Goal: Task Accomplishment & Management: Complete application form

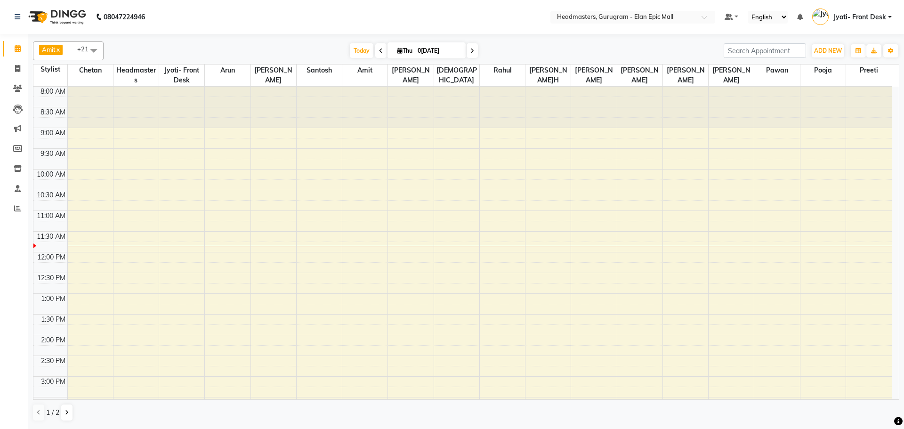
click at [649, 310] on div "8:00 AM 8:30 AM 9:00 AM 9:30 AM 10:00 AM 10:30 AM 11:00 AM 11:30 AM 12:00 PM 12…" at bounding box center [462, 377] width 859 height 580
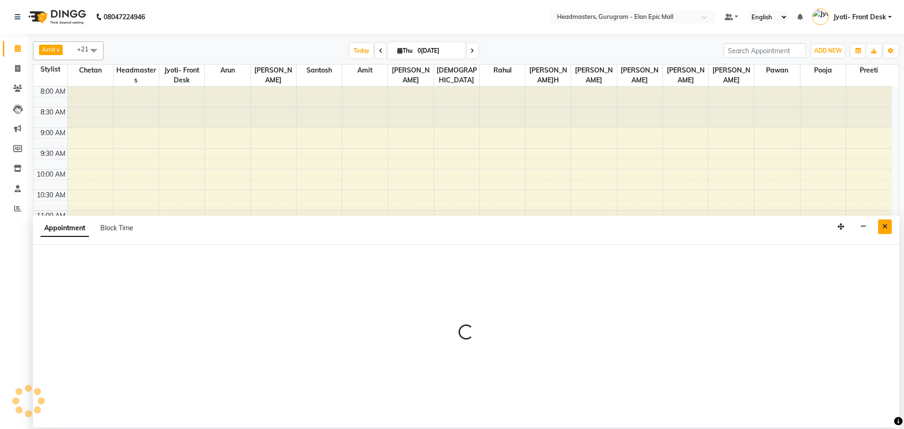
select select "88166"
select select "tentative"
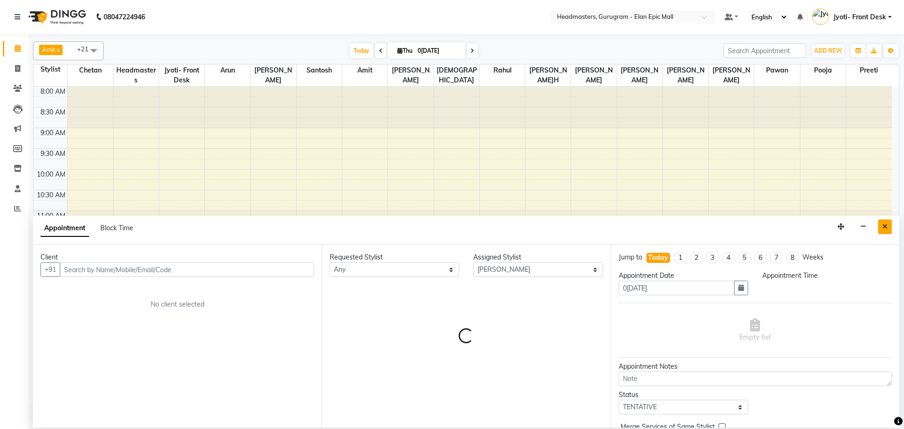
select select "795"
click at [883, 224] on icon "Close" at bounding box center [885, 226] width 5 height 7
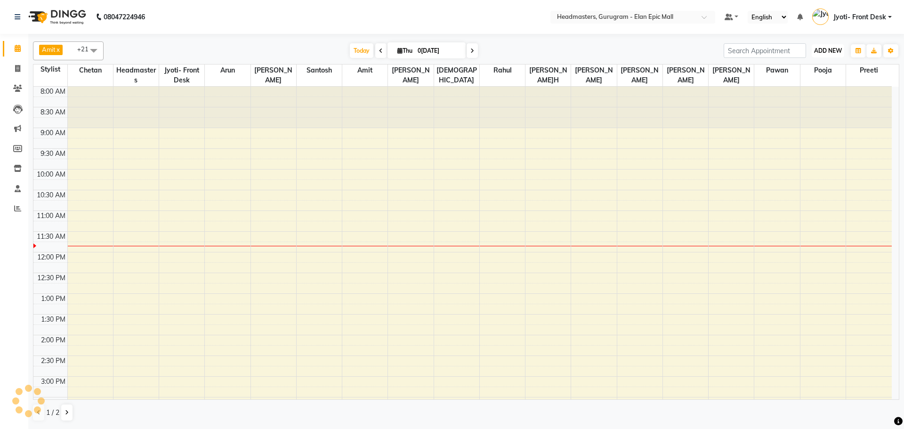
click at [817, 49] on span "ADD NEW" at bounding box center [828, 50] width 28 height 7
click at [797, 83] on link "Add Invoice" at bounding box center [807, 81] width 74 height 12
select select "service"
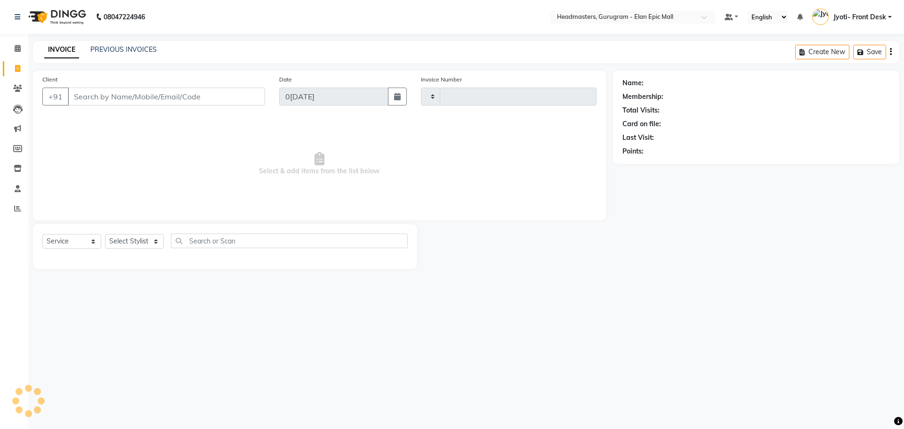
type input "1965"
select select "7499"
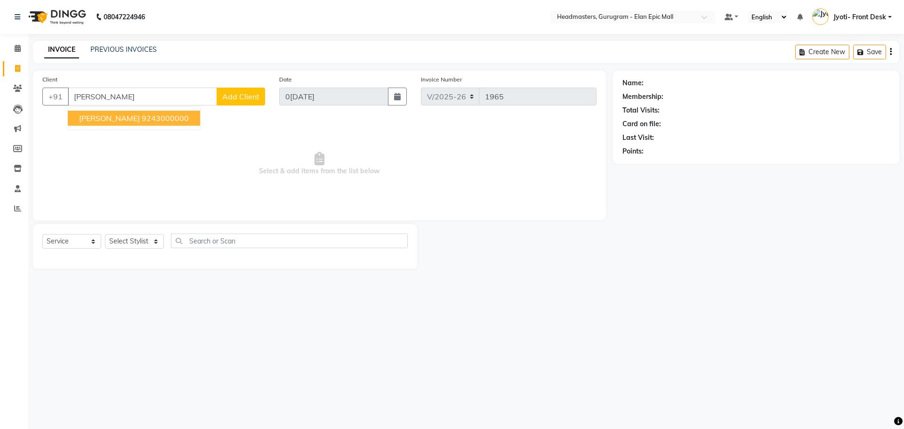
click at [110, 117] on span "[PERSON_NAME]" at bounding box center [109, 117] width 61 height 9
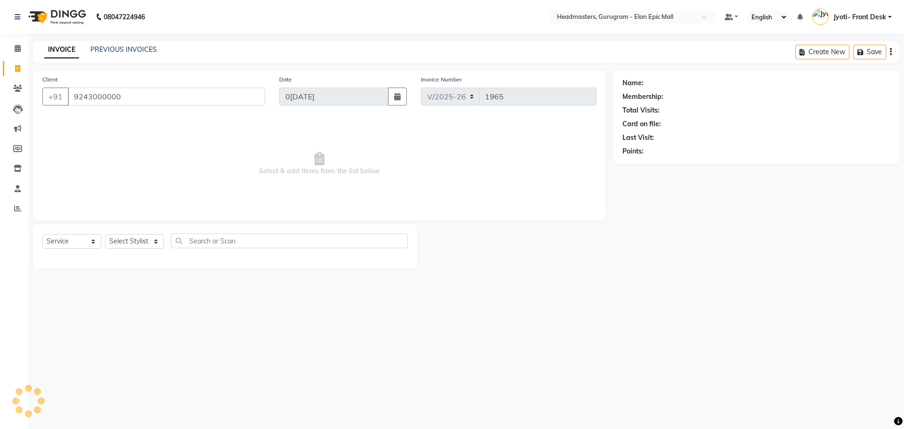
type input "9243000000"
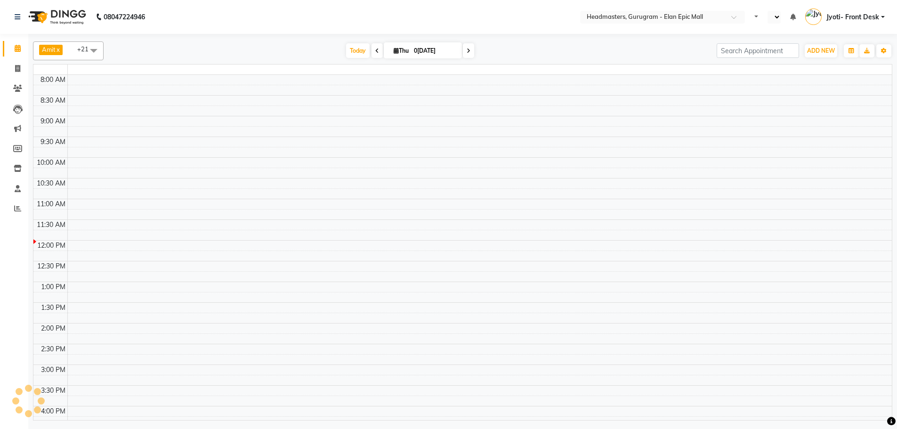
select select "en"
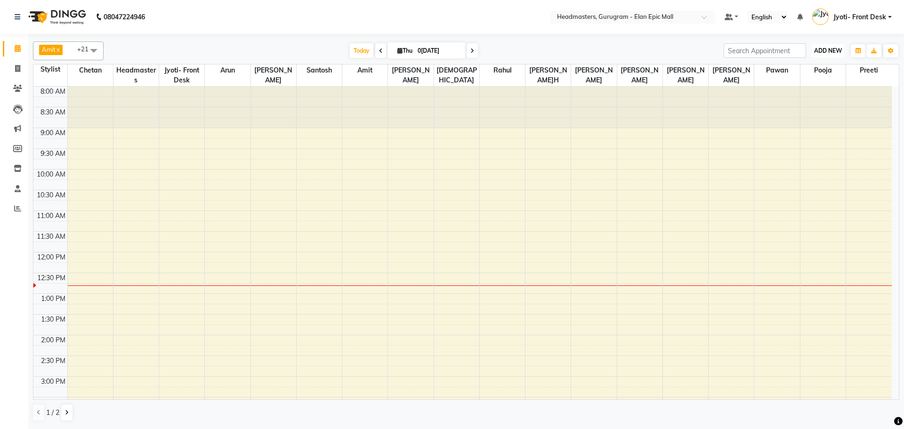
click at [819, 49] on span "ADD NEW" at bounding box center [828, 50] width 28 height 7
click at [811, 79] on link "Add Invoice" at bounding box center [807, 81] width 74 height 12
select select "service"
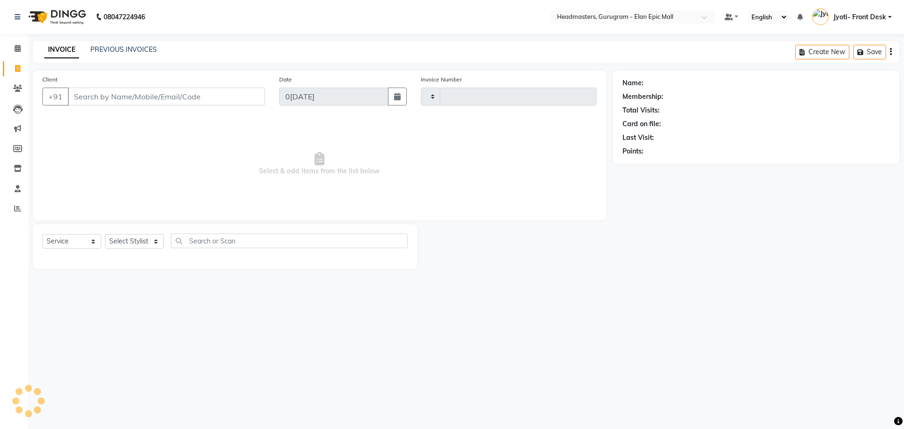
type input "1965"
select select "7499"
click at [160, 91] on input "Client" at bounding box center [166, 97] width 197 height 18
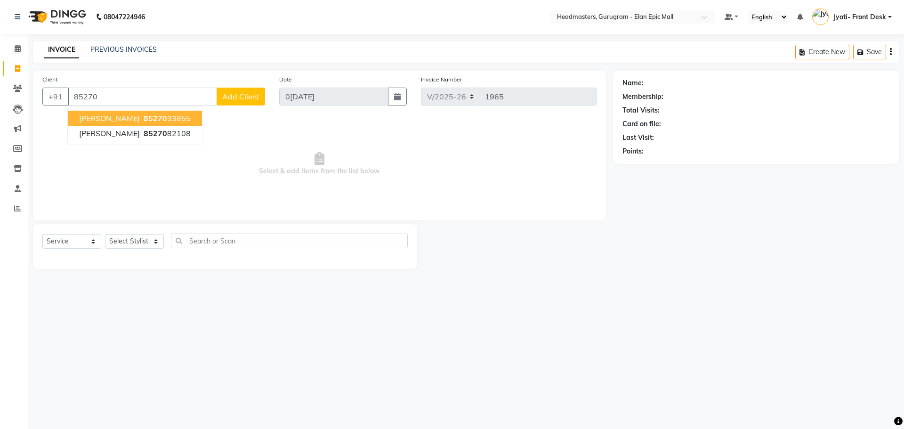
click at [144, 117] on span "85270" at bounding box center [156, 117] width 24 height 9
type input "8527033855"
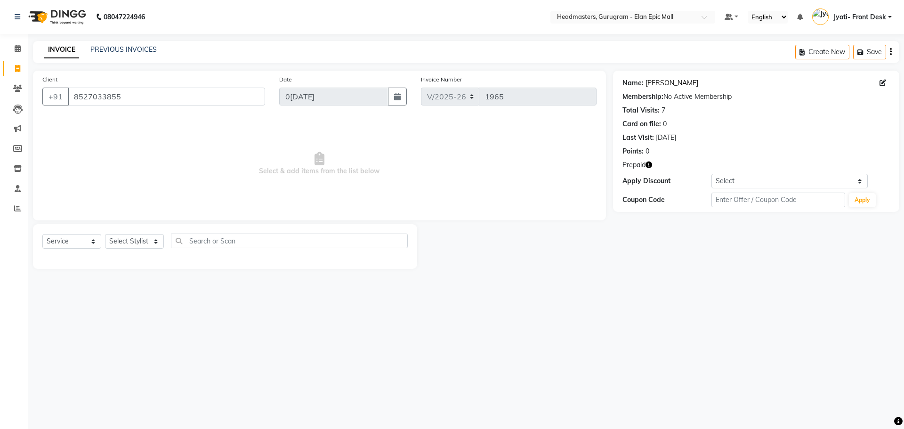
click at [658, 83] on link "[PERSON_NAME]" at bounding box center [672, 83] width 53 height 10
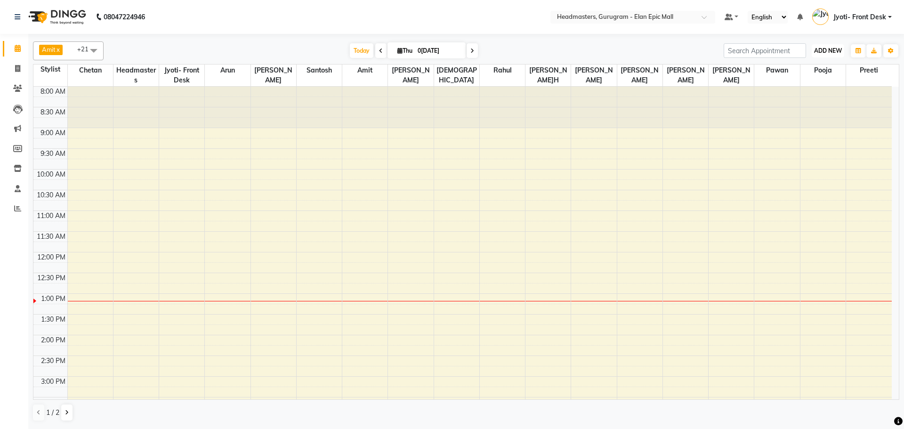
click at [816, 50] on span "ADD NEW" at bounding box center [828, 50] width 28 height 7
click at [796, 79] on link "Add Invoice" at bounding box center [807, 81] width 74 height 12
select select "service"
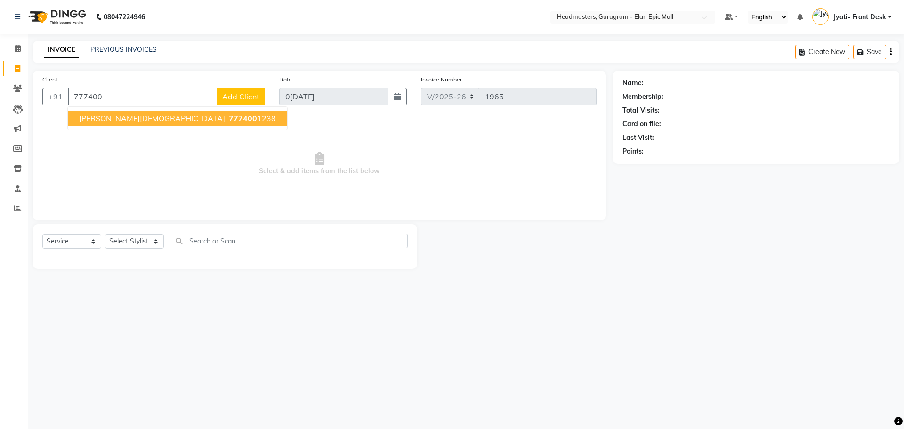
click at [229, 114] on span "777400" at bounding box center [243, 117] width 28 height 9
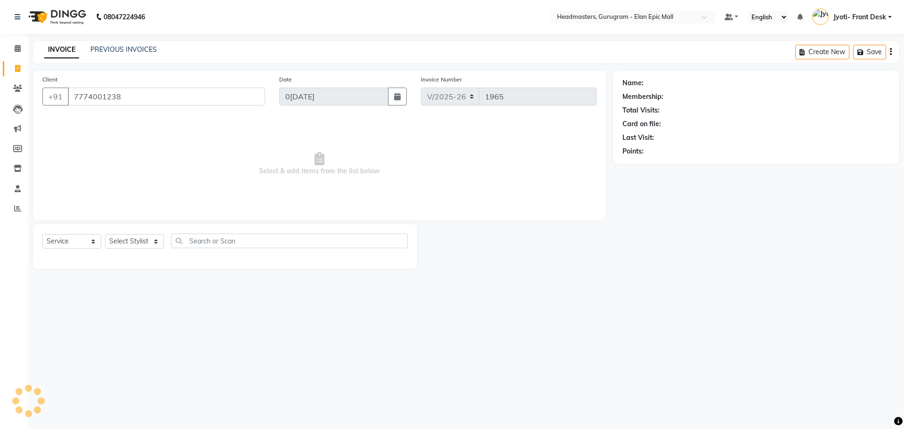
type input "7774001238"
click at [664, 83] on link "[PERSON_NAME][DEMOGRAPHIC_DATA]" at bounding box center [709, 83] width 126 height 10
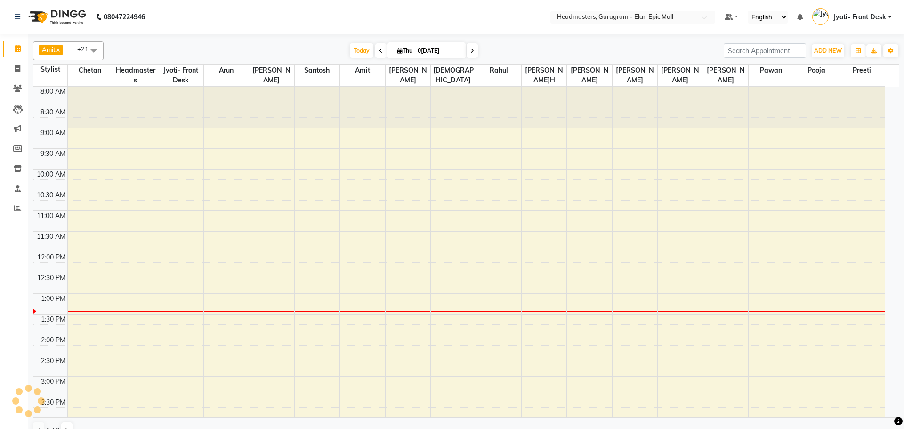
scroll to position [208, 0]
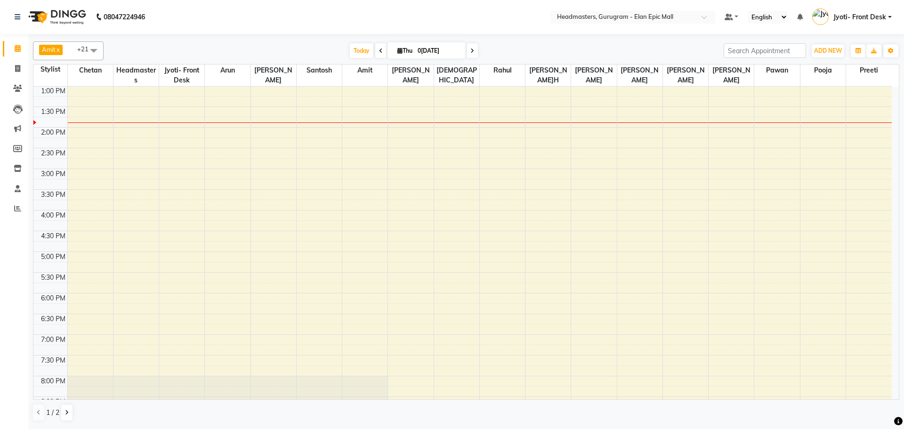
click at [95, 52] on span at bounding box center [93, 50] width 19 height 18
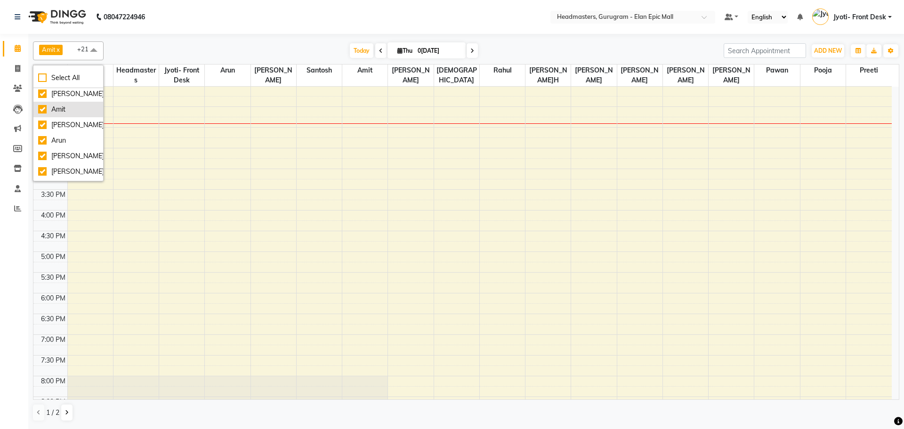
scroll to position [0, 0]
click at [38, 96] on div "[PERSON_NAME]" at bounding box center [68, 96] width 60 height 10
checkbox input "true"
checkbox input "false"
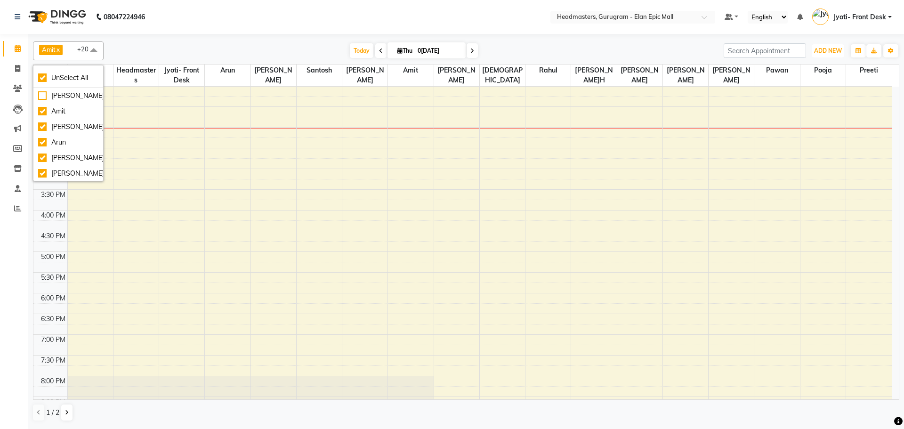
drag, startPoint x: 815, startPoint y: 49, endPoint x: 820, endPoint y: 81, distance: 32.9
click at [815, 50] on span "ADD NEW" at bounding box center [828, 50] width 28 height 7
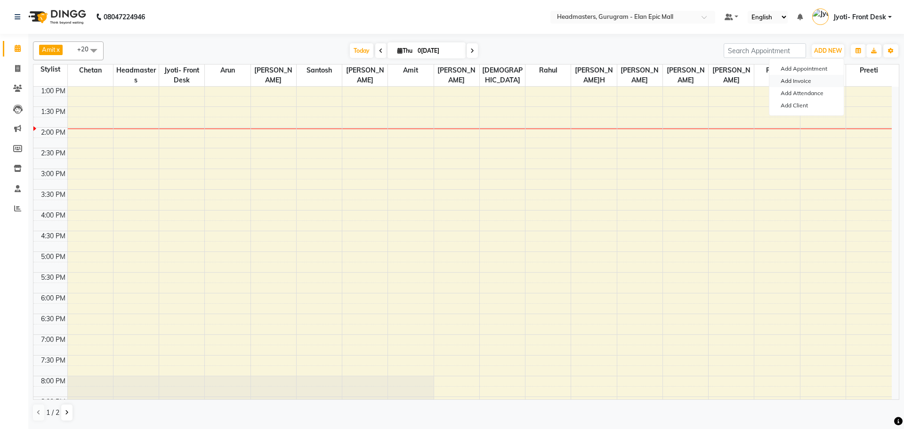
click at [812, 77] on link "Add Invoice" at bounding box center [807, 81] width 74 height 12
select select "service"
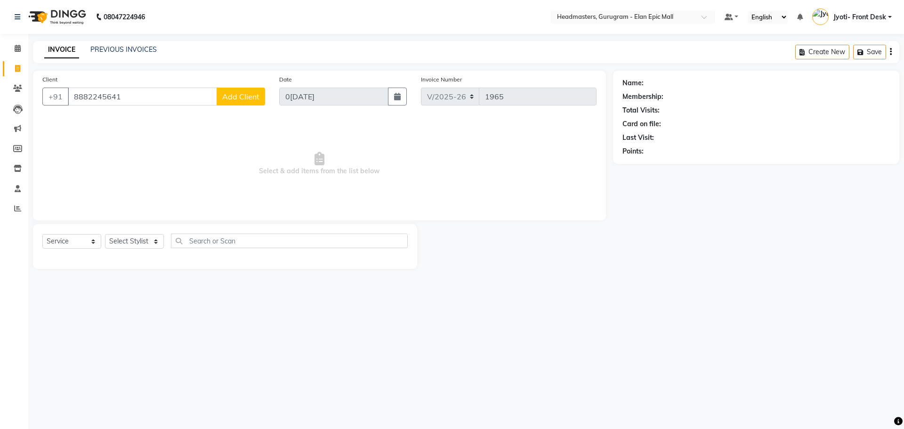
type input "8882245641"
click at [226, 98] on span "Add Client" at bounding box center [240, 96] width 37 height 9
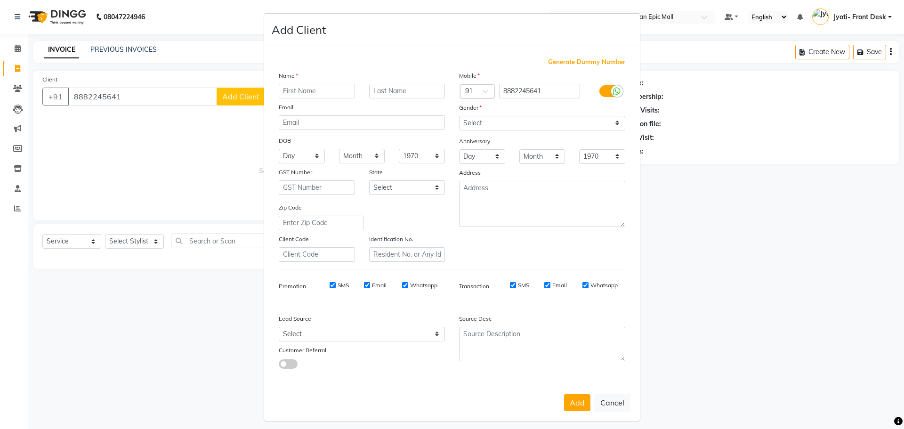
type input "O"
type input "Pooja"
click at [486, 122] on select "Select [DEMOGRAPHIC_DATA] [DEMOGRAPHIC_DATA] Other Prefer Not To Say" at bounding box center [542, 123] width 166 height 15
select select "[DEMOGRAPHIC_DATA]"
click at [459, 116] on select "Select [DEMOGRAPHIC_DATA] [DEMOGRAPHIC_DATA] Other Prefer Not To Say" at bounding box center [542, 123] width 166 height 15
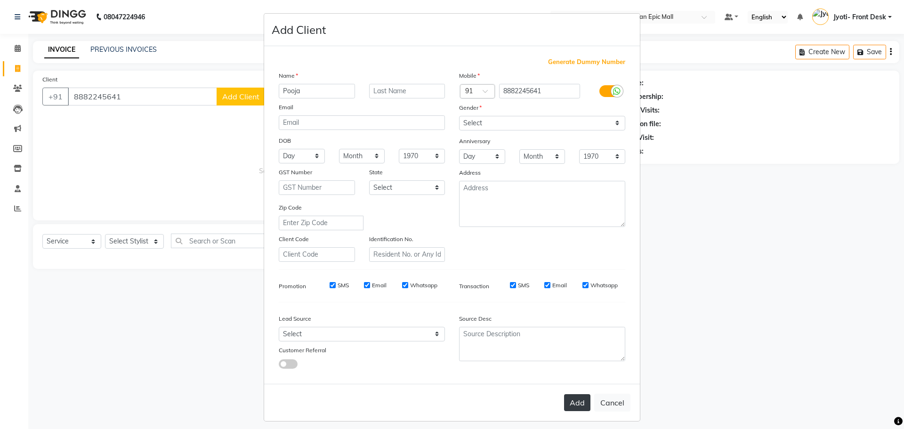
click at [567, 404] on button "Add" at bounding box center [577, 402] width 26 height 17
select select
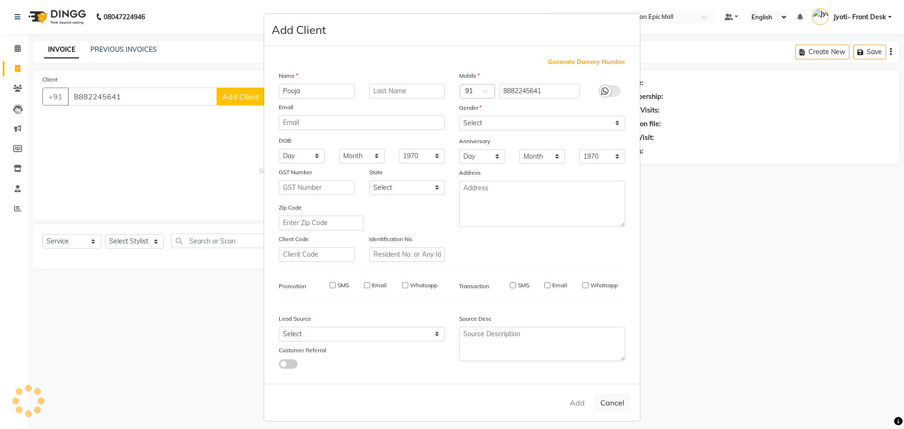
select select
checkbox input "false"
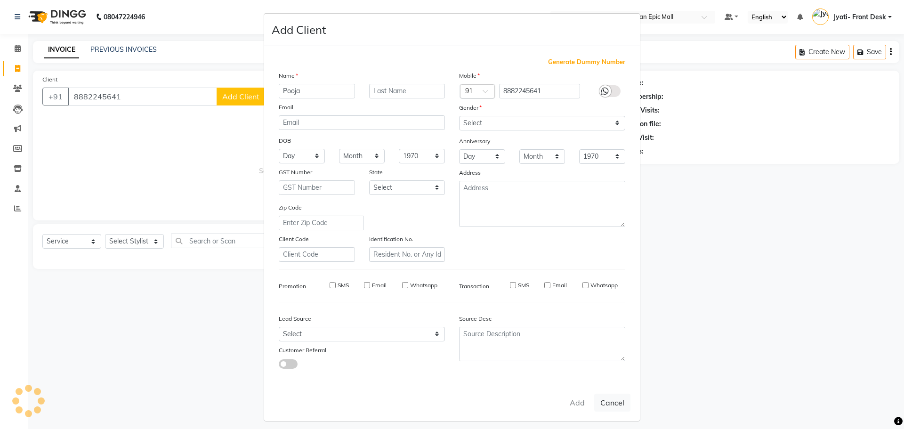
checkbox input "false"
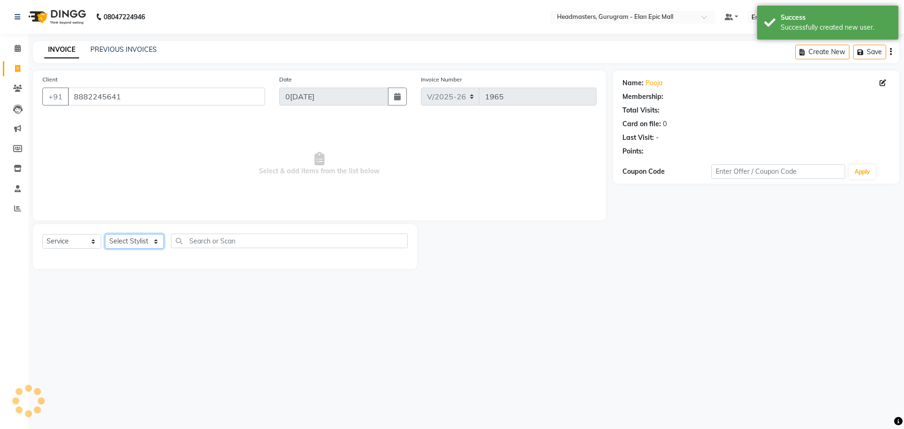
click at [149, 242] on select "Select Stylist [PERSON_NAME] [PERSON_NAME] [PERSON_NAME] [PERSON_NAME] Chetan H…" at bounding box center [134, 241] width 59 height 15
select select "88840"
click at [105, 234] on select "Select Stylist [PERSON_NAME] [PERSON_NAME] [PERSON_NAME] [PERSON_NAME] Chetan H…" at bounding box center [134, 241] width 59 height 15
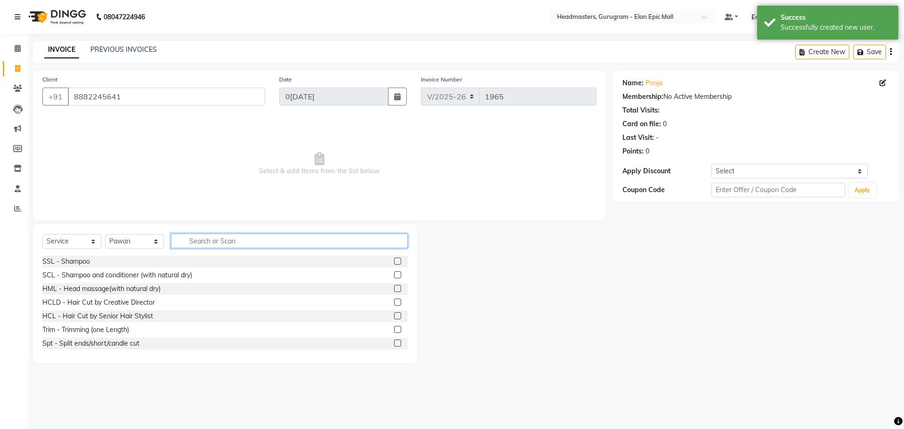
click at [221, 238] on input "text" at bounding box center [289, 241] width 237 height 15
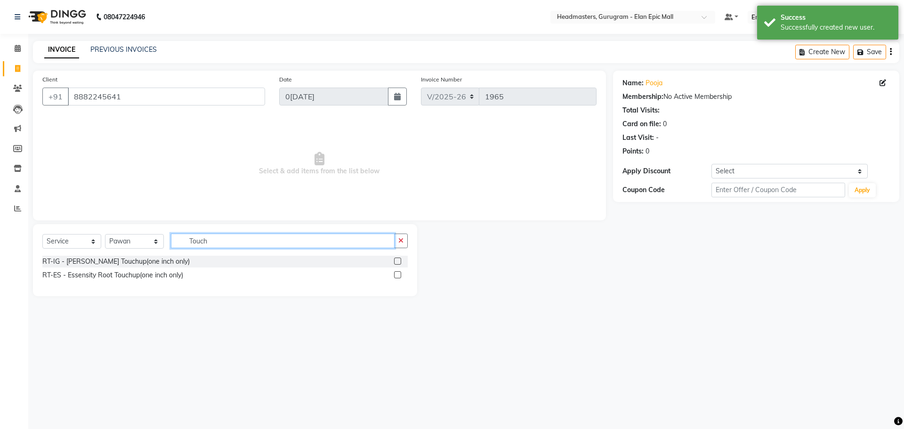
type input "Touch"
click at [399, 257] on div at bounding box center [401, 262] width 14 height 12
click at [398, 259] on label at bounding box center [397, 261] width 7 height 7
click at [398, 259] on input "checkbox" at bounding box center [397, 262] width 6 height 6
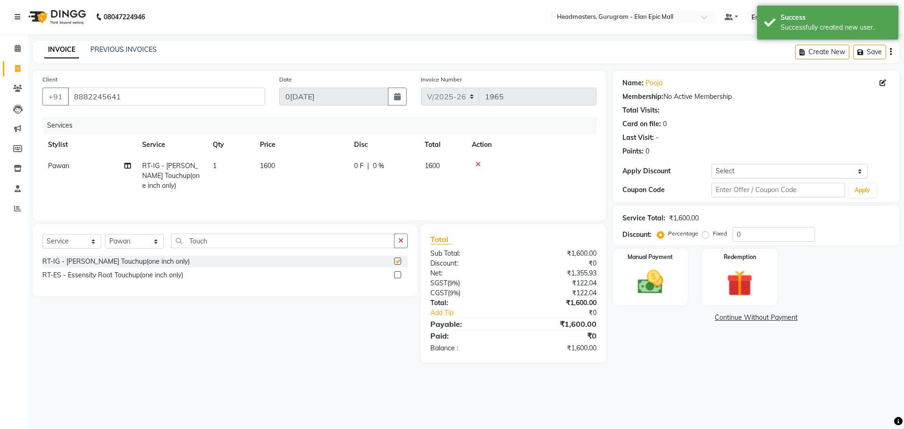
checkbox input "false"
click at [753, 240] on input "0" at bounding box center [774, 234] width 82 height 15
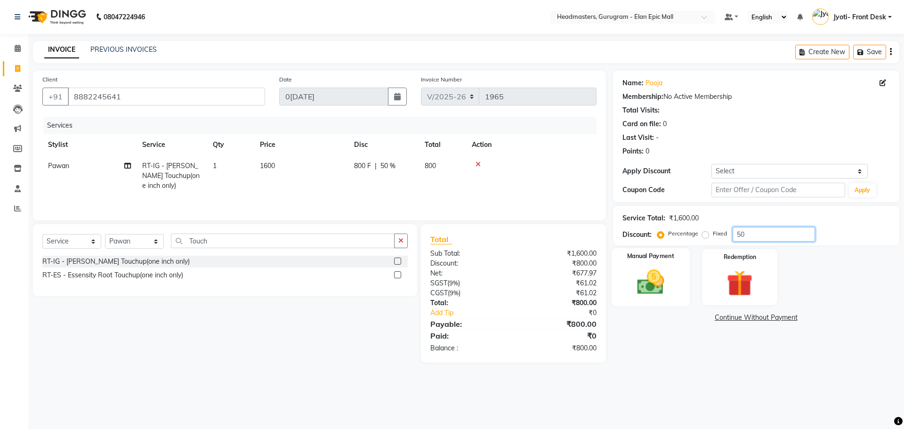
type input "50"
click at [659, 294] on img at bounding box center [651, 282] width 44 height 31
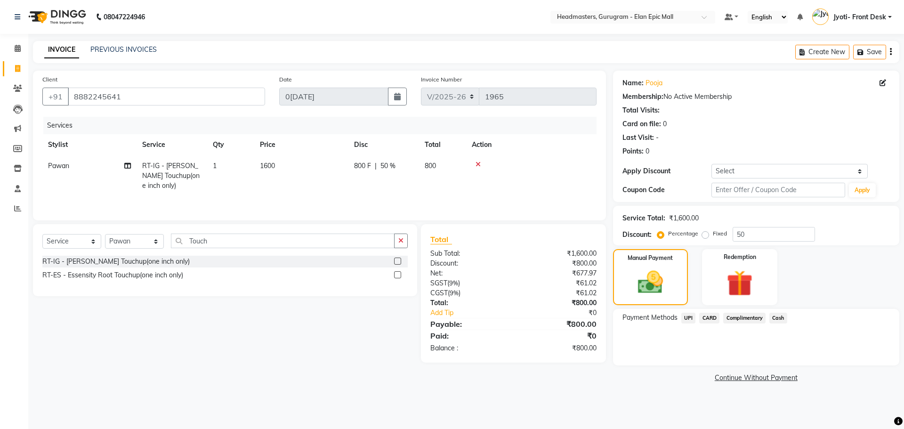
click at [690, 316] on span "UPI" at bounding box center [688, 318] width 15 height 11
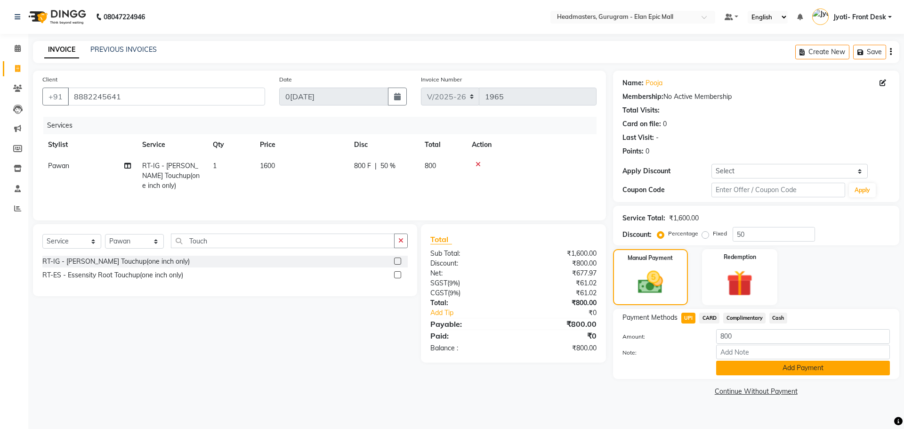
click at [723, 371] on button "Add Payment" at bounding box center [803, 368] width 174 height 15
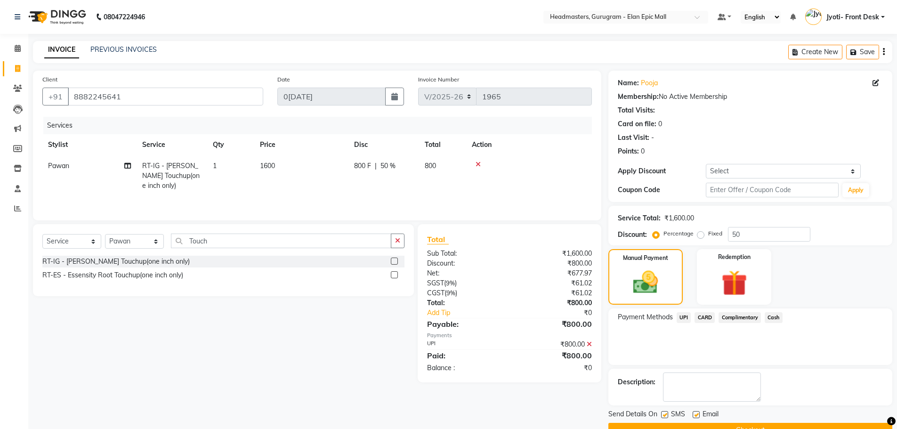
scroll to position [23, 0]
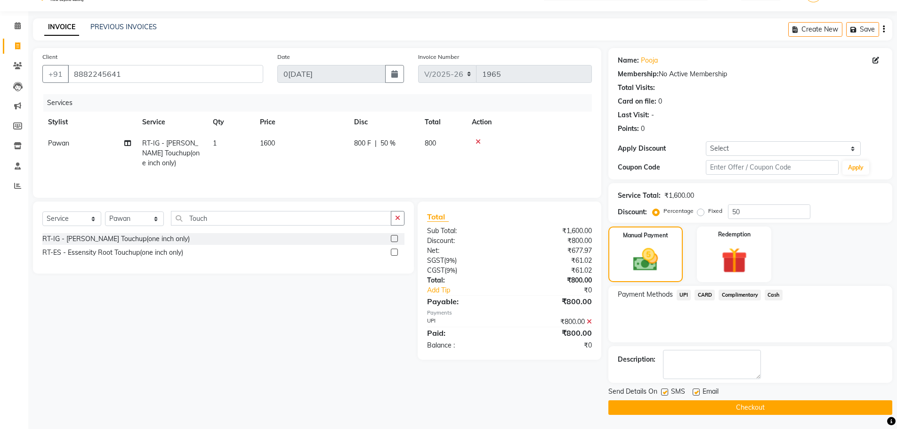
click at [709, 405] on button "Checkout" at bounding box center [750, 407] width 284 height 15
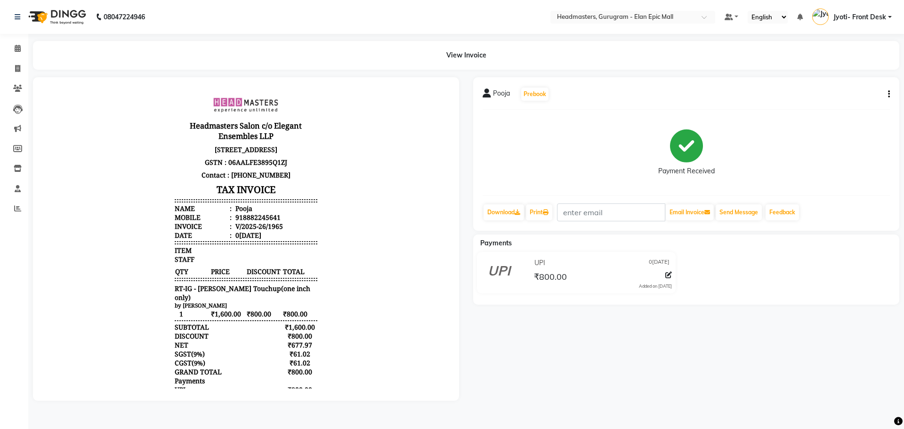
select select "service"
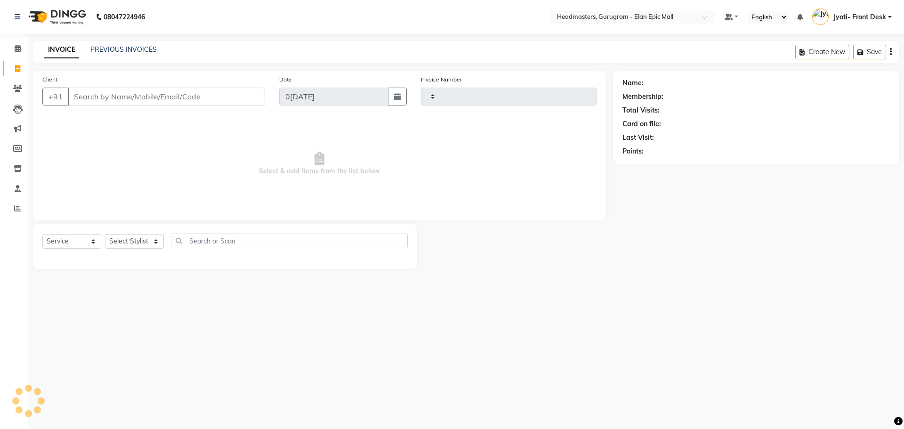
type input "1966"
select select "7499"
click at [107, 99] on input "Client" at bounding box center [166, 97] width 197 height 18
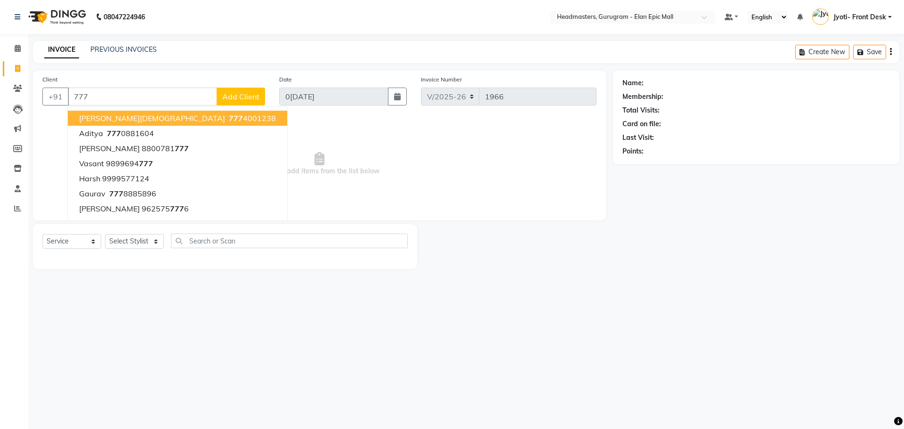
click at [227, 119] on ngb-highlight "[PHONE_NUMBER]" at bounding box center [251, 117] width 49 height 9
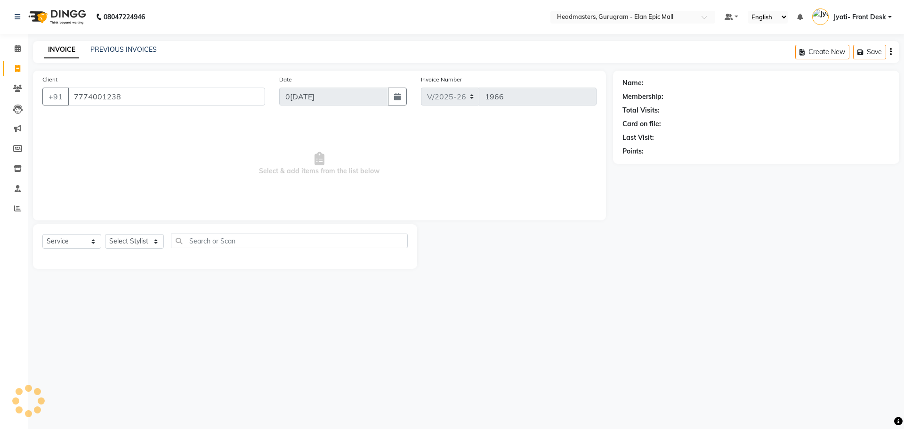
type input "7774001238"
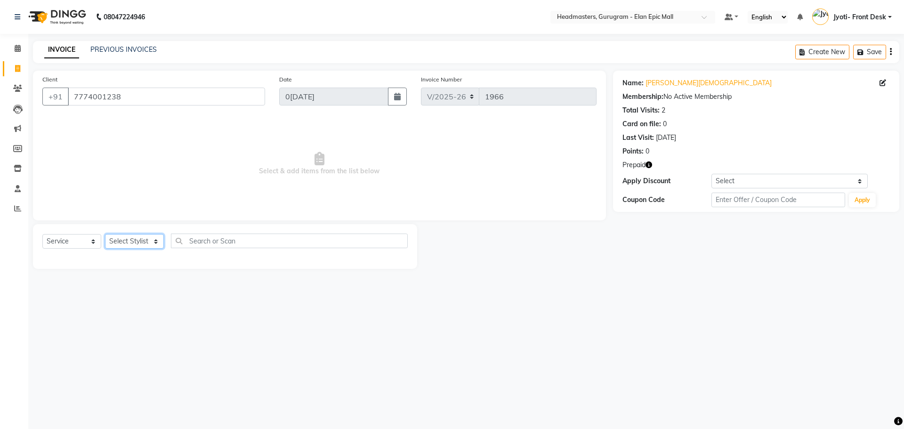
click at [130, 237] on select "Select Stylist [PERSON_NAME] [PERSON_NAME] [PERSON_NAME] [PERSON_NAME] Chetan H…" at bounding box center [134, 241] width 59 height 15
select select "88840"
click at [105, 234] on select "Select Stylist [PERSON_NAME] [PERSON_NAME] [PERSON_NAME] [PERSON_NAME] Chetan H…" at bounding box center [134, 241] width 59 height 15
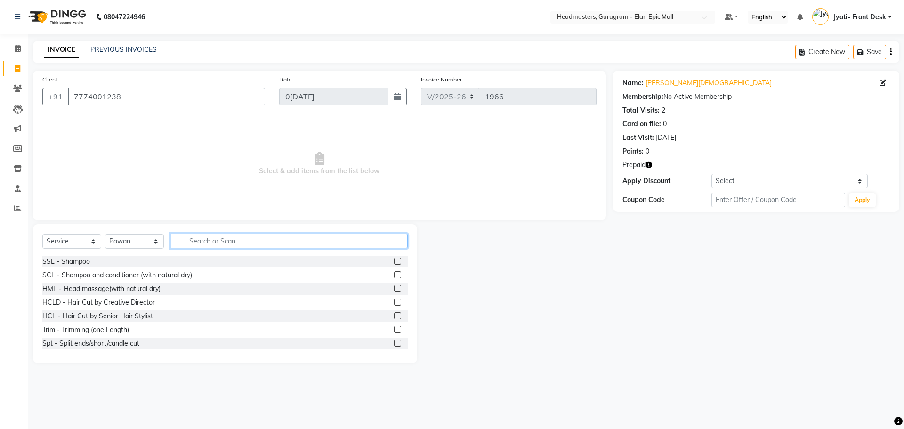
click at [226, 242] on input "text" at bounding box center [289, 241] width 237 height 15
type input "hAIR CUT"
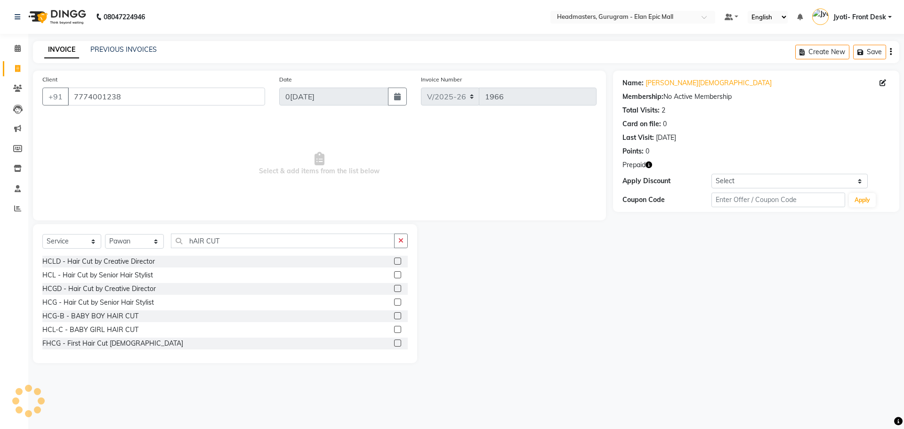
click at [394, 274] on label at bounding box center [397, 274] width 7 height 7
click at [394, 274] on input "checkbox" at bounding box center [397, 275] width 6 height 6
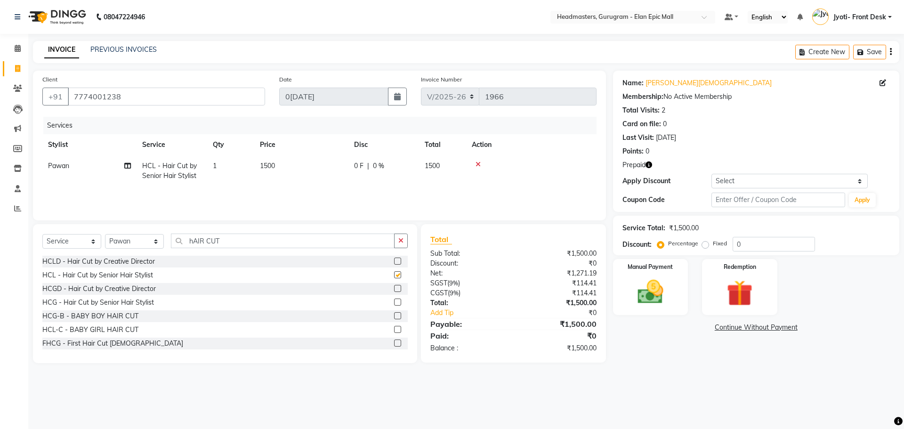
checkbox input "false"
click at [275, 165] on span "1500" at bounding box center [267, 166] width 15 height 8
select select "88840"
click at [316, 168] on input "1500" at bounding box center [345, 168] width 83 height 15
type input "1200"
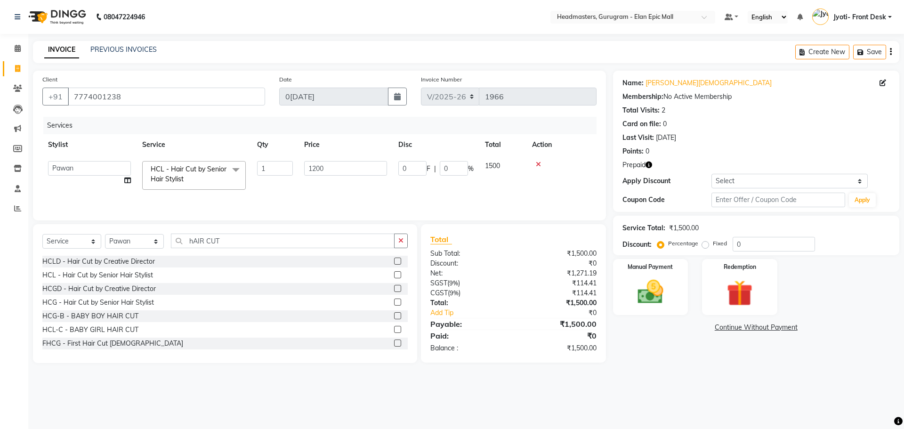
click at [731, 378] on div "08047224946 Select Location × Headmasters, Gurugram - Elan Epic Mall Default Pa…" at bounding box center [452, 214] width 904 height 429
click at [743, 292] on img at bounding box center [740, 292] width 44 height 33
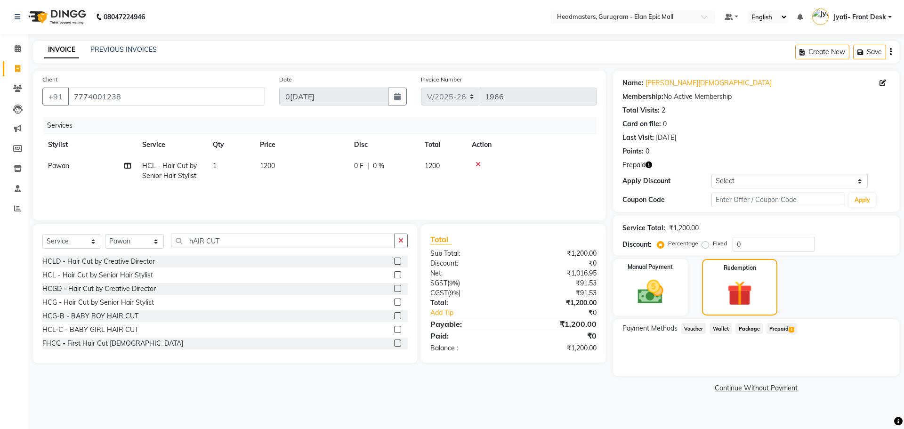
click at [778, 327] on span "Prepaid 1" at bounding box center [782, 328] width 31 height 11
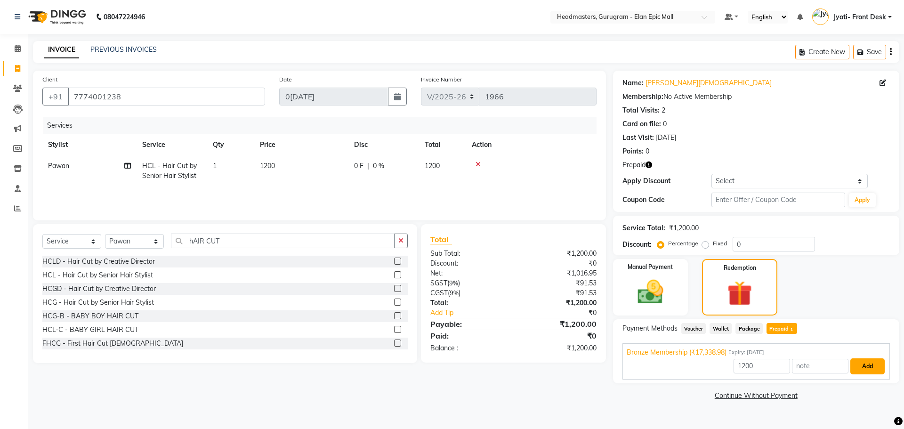
drag, startPoint x: 876, startPoint y: 366, endPoint x: 736, endPoint y: 371, distance: 139.9
click at [875, 366] on button "Add" at bounding box center [868, 366] width 34 height 16
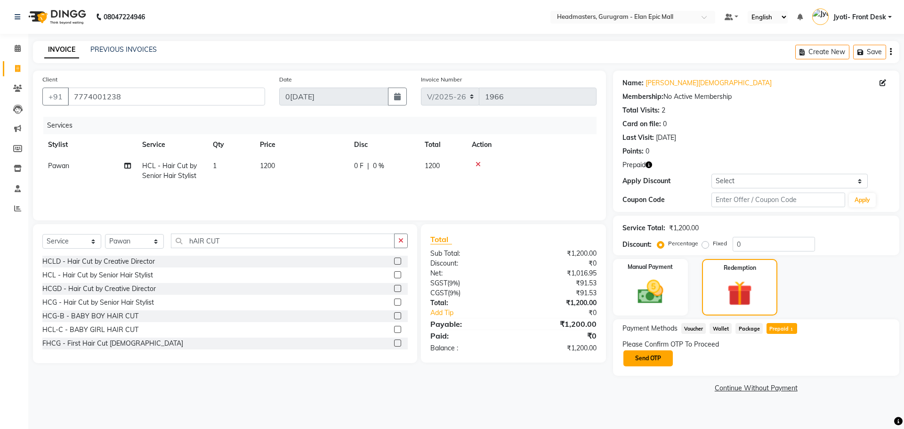
click at [630, 359] on button "Send OTP" at bounding box center [648, 358] width 49 height 16
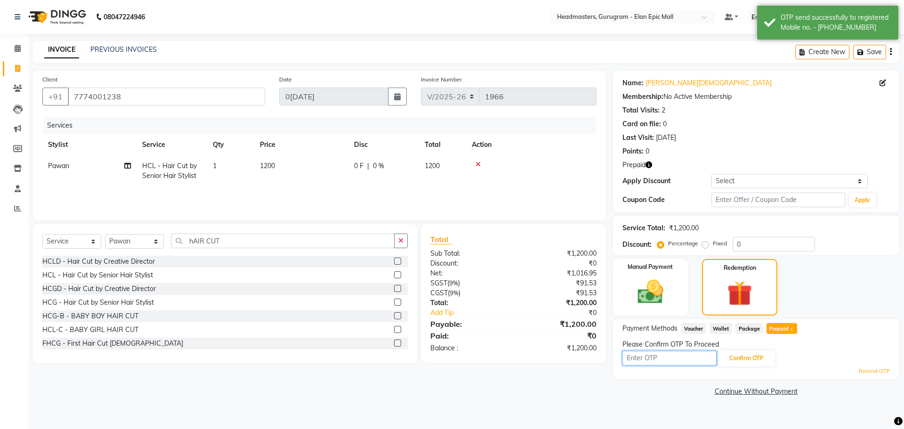
click at [644, 357] on input "text" at bounding box center [670, 358] width 94 height 15
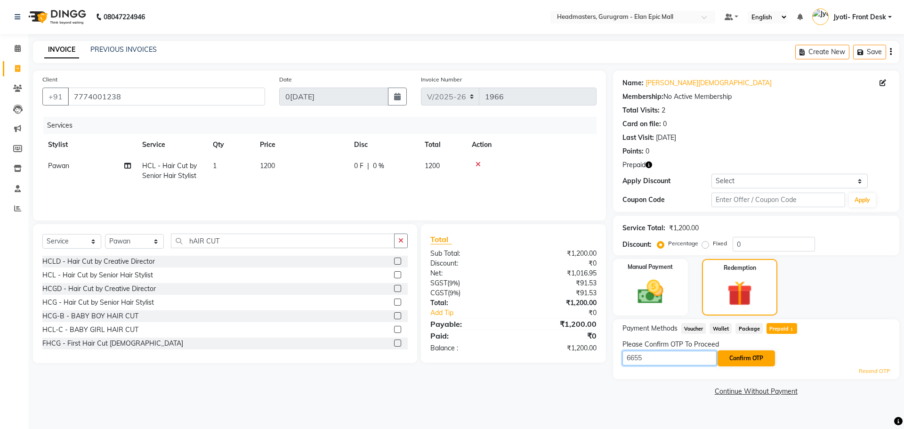
type input "6655"
click at [758, 354] on button "Confirm OTP" at bounding box center [746, 358] width 57 height 16
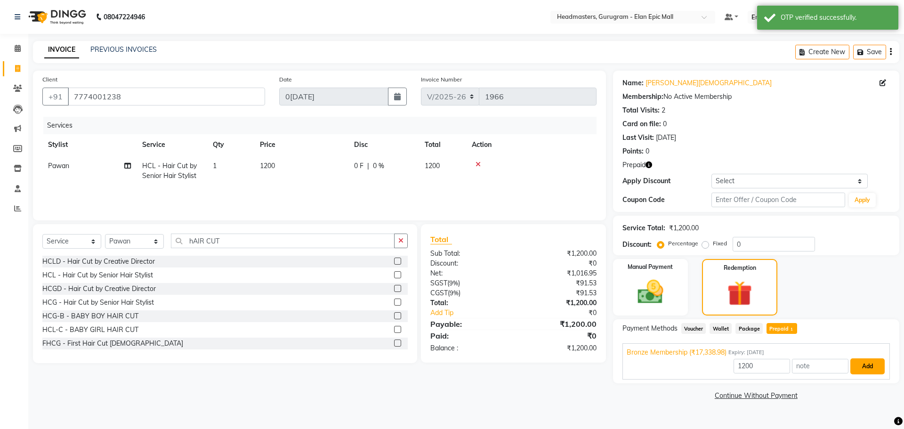
click at [877, 365] on button "Add" at bounding box center [868, 366] width 34 height 16
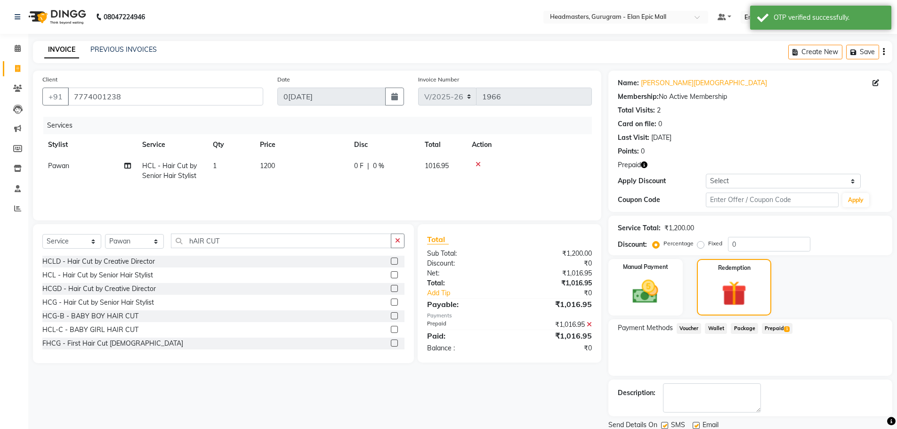
scroll to position [33, 0]
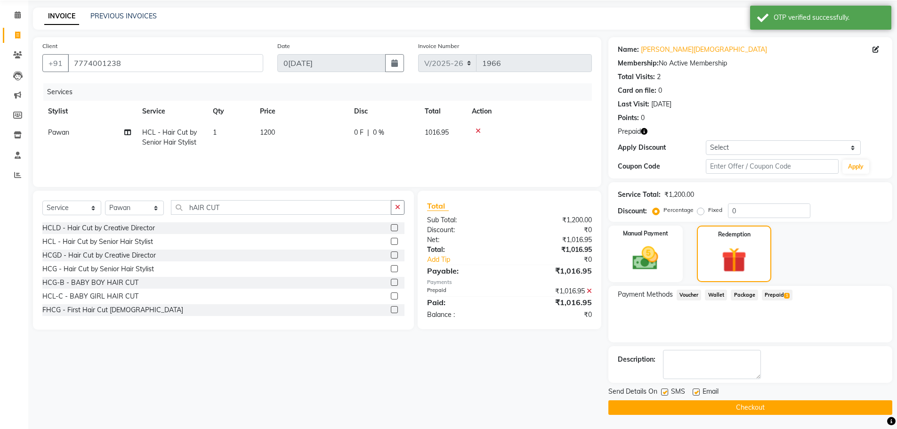
click at [804, 401] on button "Checkout" at bounding box center [750, 407] width 284 height 15
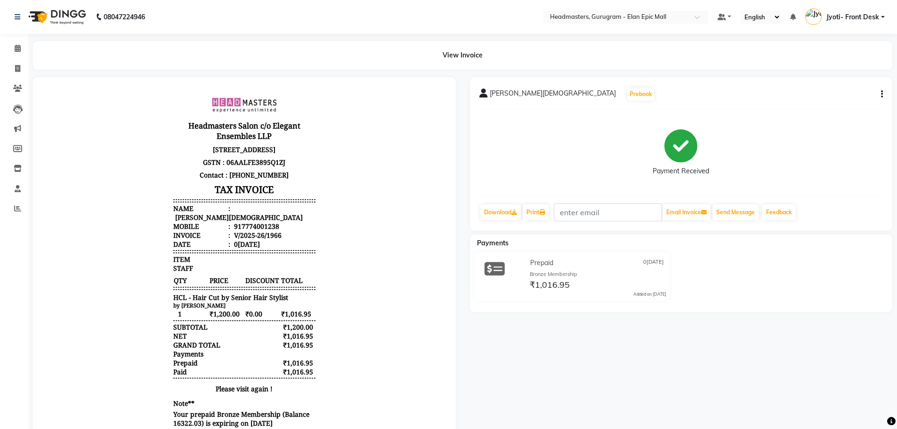
select select "service"
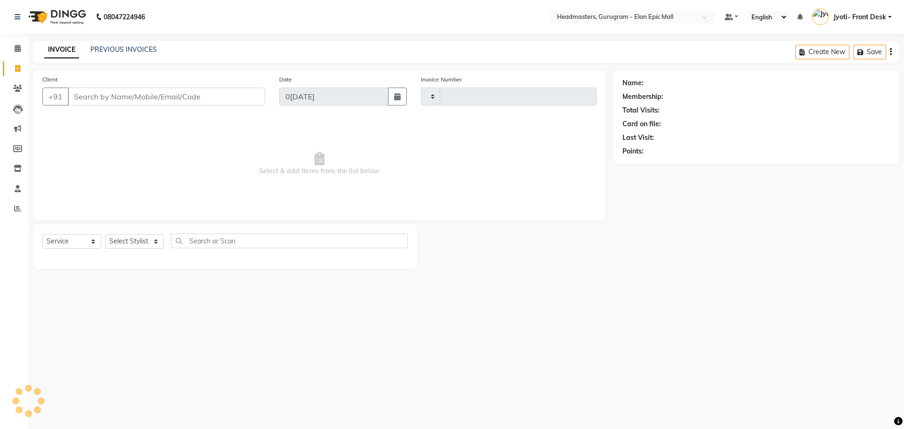
type input "1967"
select select "7499"
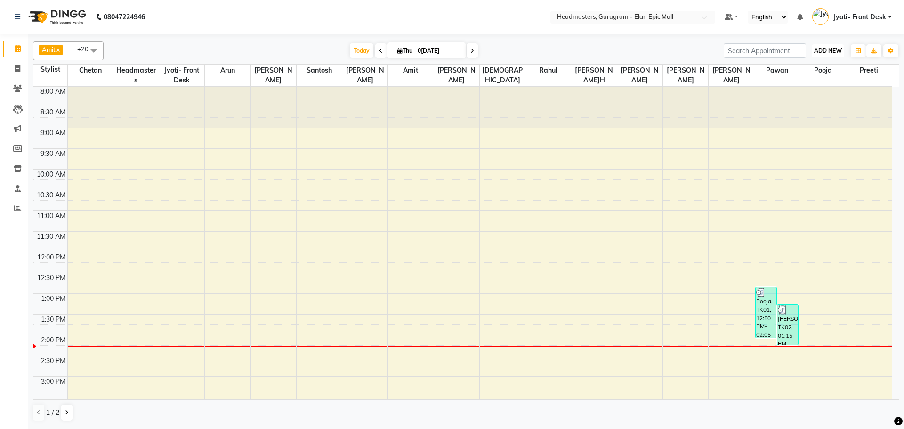
click at [829, 49] on span "ADD NEW" at bounding box center [828, 50] width 28 height 7
click at [810, 77] on link "Add Invoice" at bounding box center [807, 81] width 74 height 12
select select "service"
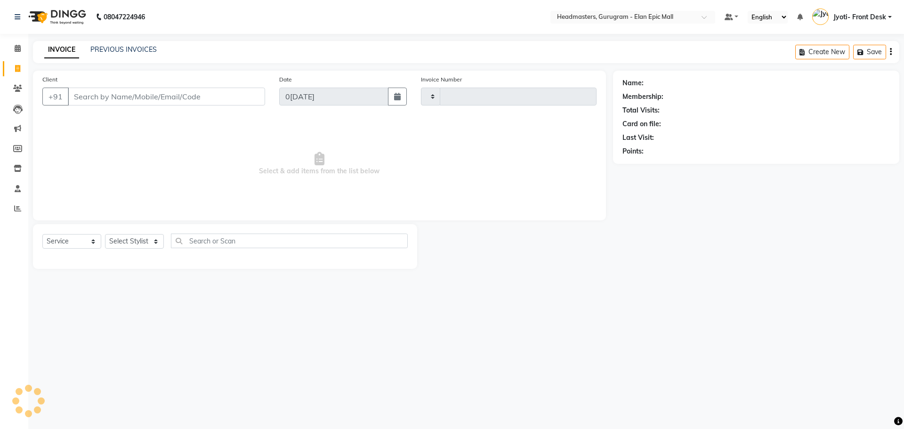
type input "1967"
select select "7499"
click at [124, 245] on select "Select Stylist [PERSON_NAME] [PERSON_NAME] [PERSON_NAME] [PERSON_NAME] Chetan H…" at bounding box center [134, 241] width 59 height 15
select select "79474"
click at [105, 234] on select "Select Stylist [PERSON_NAME] [PERSON_NAME] [PERSON_NAME] [PERSON_NAME] Chetan H…" at bounding box center [134, 241] width 59 height 15
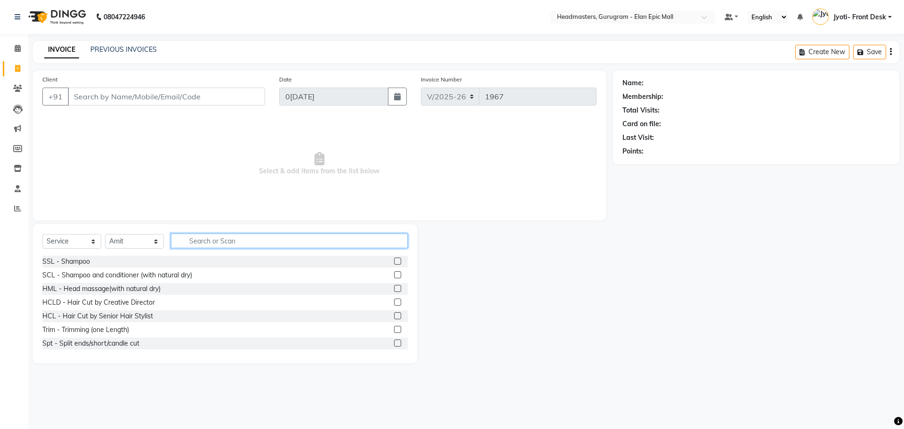
click at [274, 243] on input "text" at bounding box center [289, 241] width 237 height 15
type input "hAIR CUT"
click at [394, 275] on label at bounding box center [397, 274] width 7 height 7
click at [394, 275] on input "checkbox" at bounding box center [397, 275] width 6 height 6
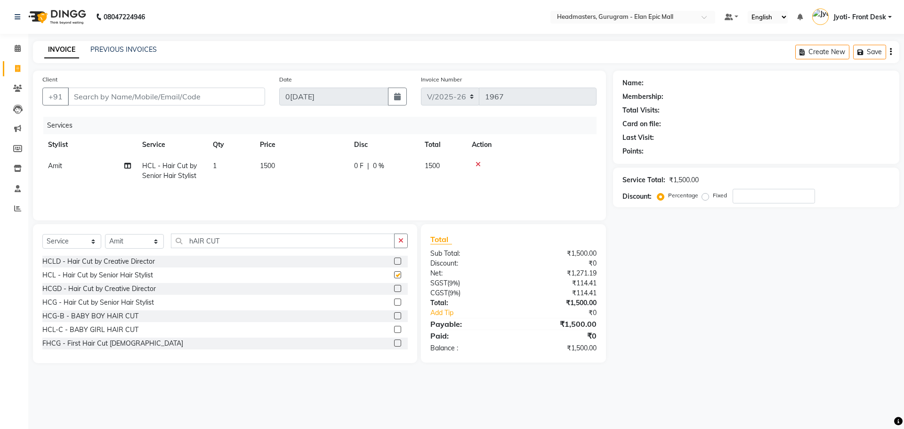
checkbox input "false"
click at [266, 169] on td "1500" at bounding box center [301, 170] width 94 height 31
select select "79474"
click at [316, 170] on input "1500" at bounding box center [345, 168] width 83 height 15
type input "1200"
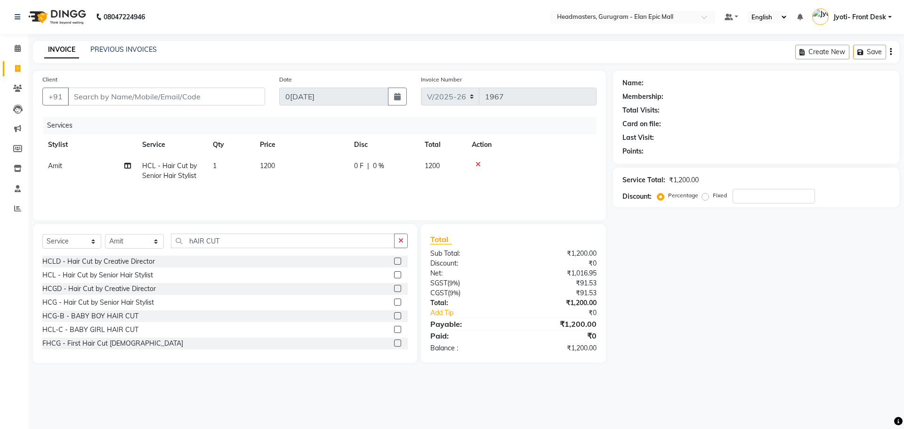
click at [704, 290] on div "Name: Membership: Total Visits: Card on file: Last Visit: Points: Service Total…" at bounding box center [759, 217] width 293 height 292
click at [122, 99] on input "Client" at bounding box center [166, 97] width 197 height 18
type input "9"
type input "0"
type input "9599399422"
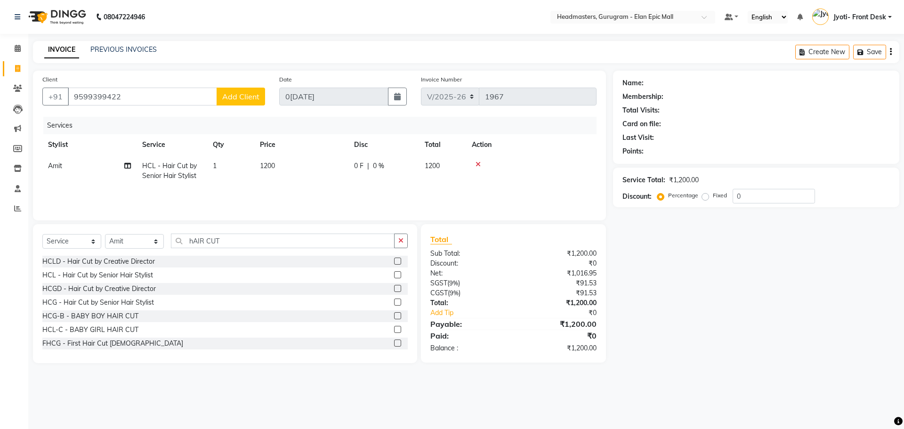
click at [226, 96] on span "Add Client" at bounding box center [240, 96] width 37 height 9
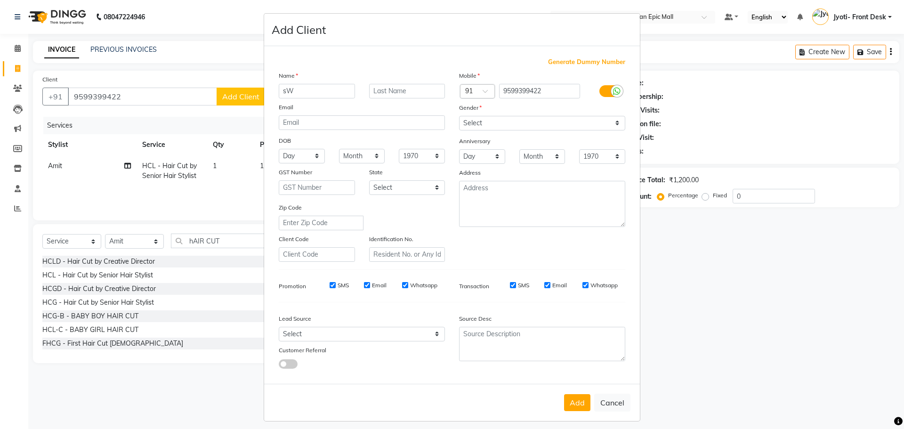
type input "s"
type input "Swati"
click at [551, 119] on select "Select [DEMOGRAPHIC_DATA] [DEMOGRAPHIC_DATA] Other Prefer Not To Say" at bounding box center [542, 123] width 166 height 15
select select "[DEMOGRAPHIC_DATA]"
click at [459, 116] on select "Select [DEMOGRAPHIC_DATA] [DEMOGRAPHIC_DATA] Other Prefer Not To Say" at bounding box center [542, 123] width 166 height 15
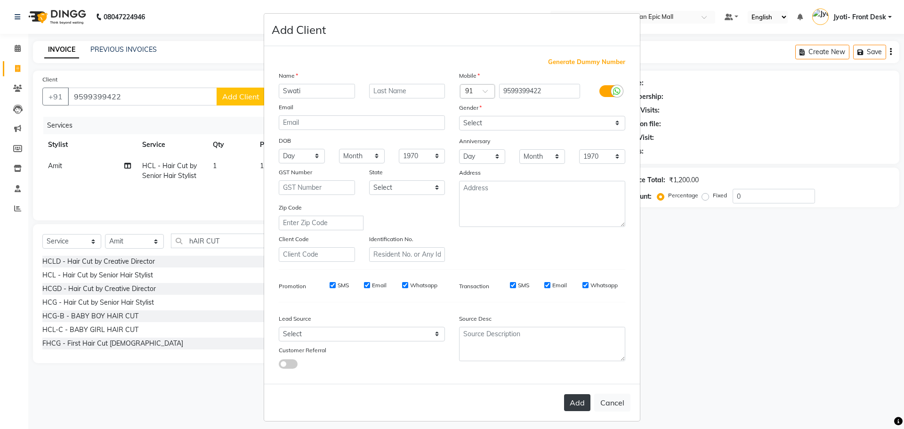
click at [569, 405] on button "Add" at bounding box center [577, 402] width 26 height 17
select select
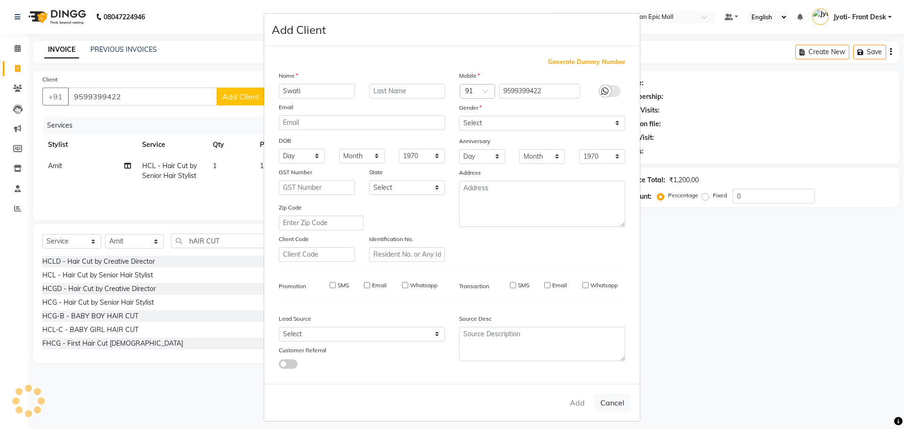
select select
checkbox input "false"
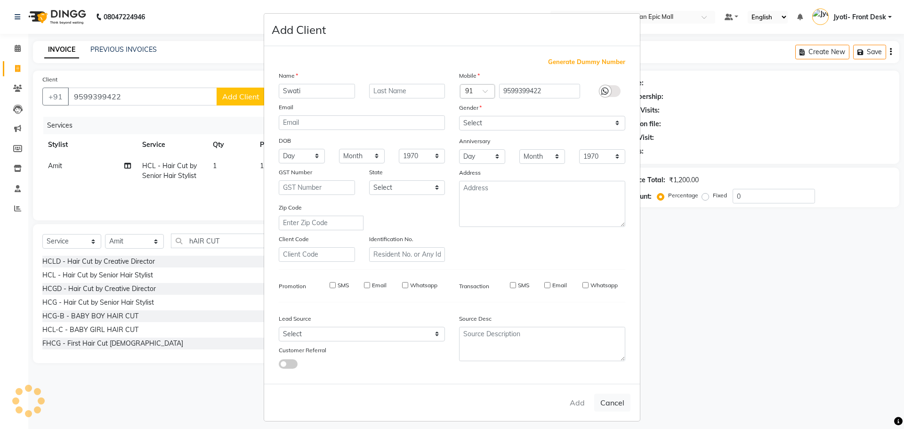
checkbox input "false"
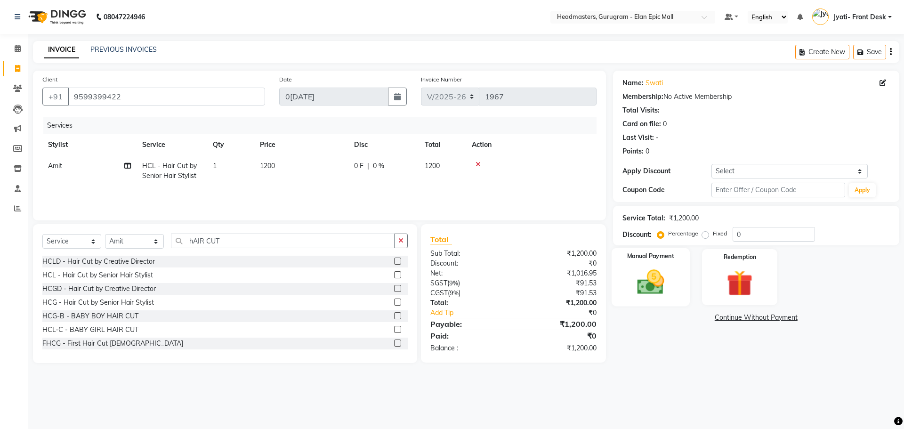
click at [668, 288] on img at bounding box center [651, 282] width 44 height 31
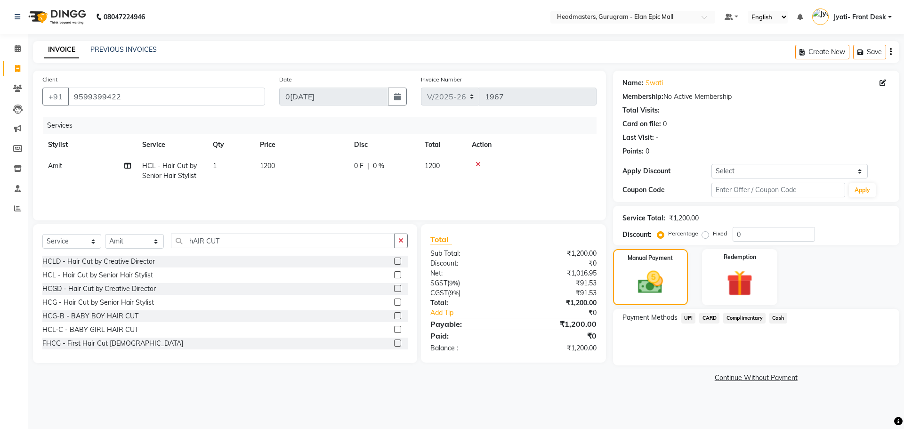
click at [715, 317] on span "CARD" at bounding box center [709, 318] width 20 height 11
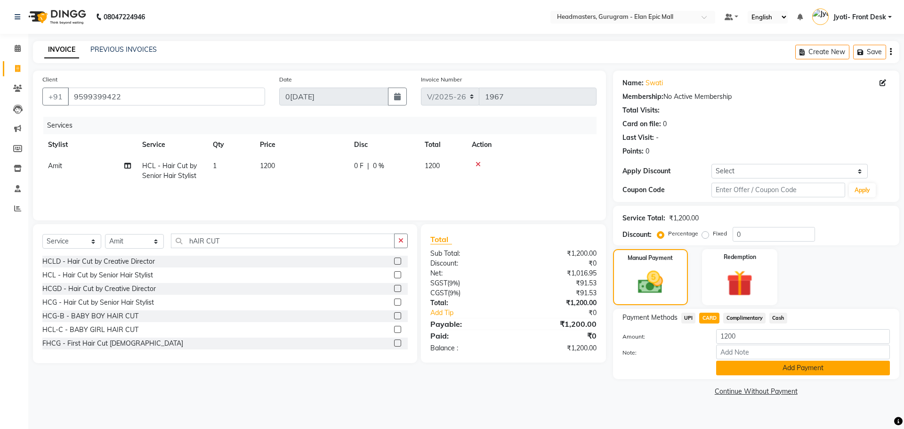
click at [759, 365] on button "Add Payment" at bounding box center [803, 368] width 174 height 15
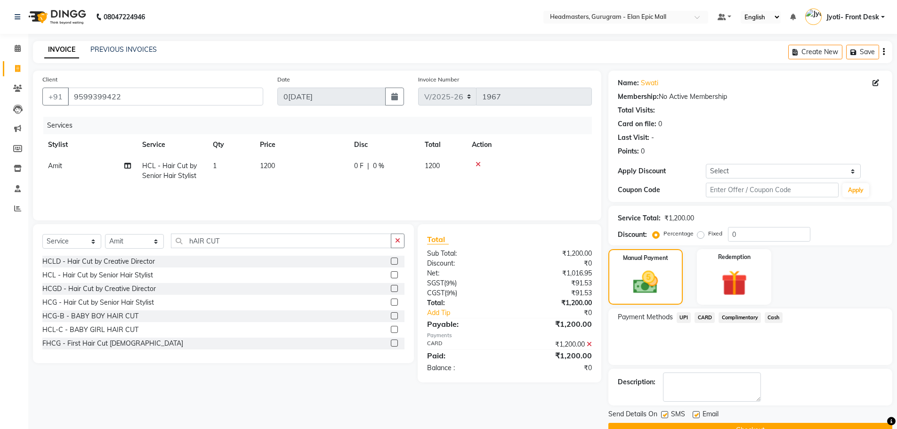
scroll to position [23, 0]
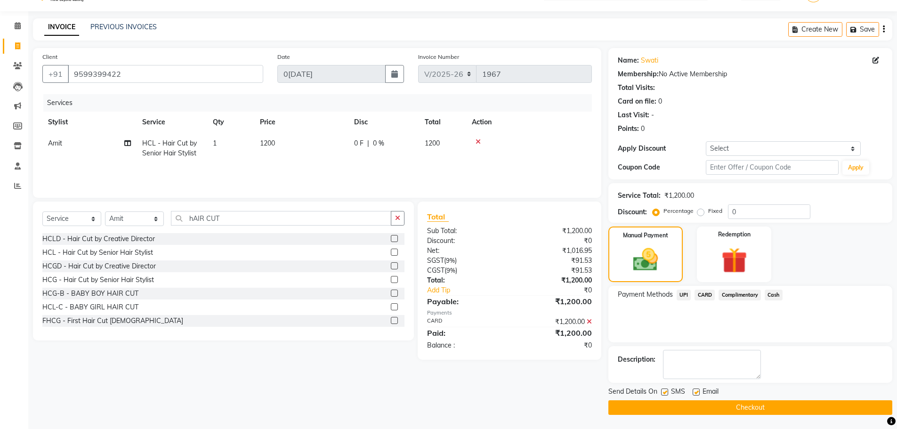
click at [759, 413] on button "Checkout" at bounding box center [750, 407] width 284 height 15
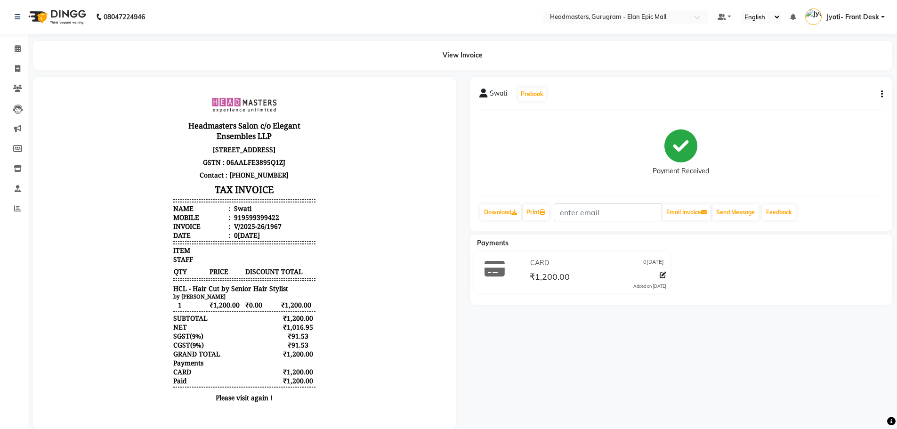
select select "service"
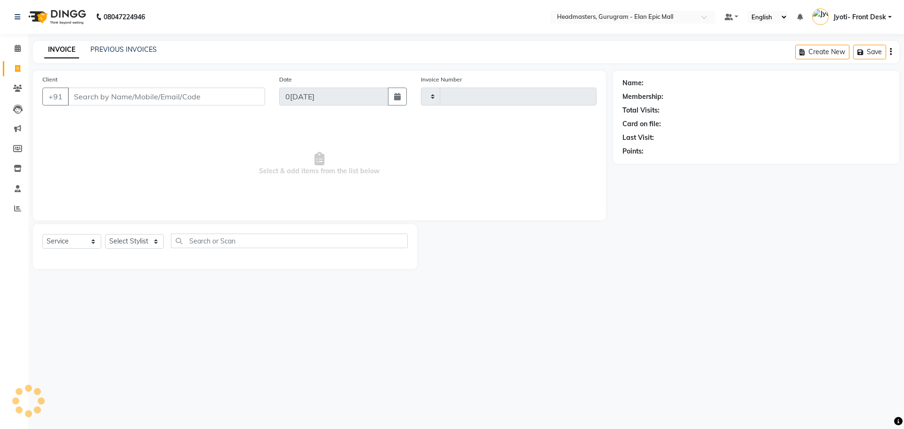
type input "1968"
select select "7499"
click at [732, 156] on div "Points:" at bounding box center [756, 151] width 267 height 10
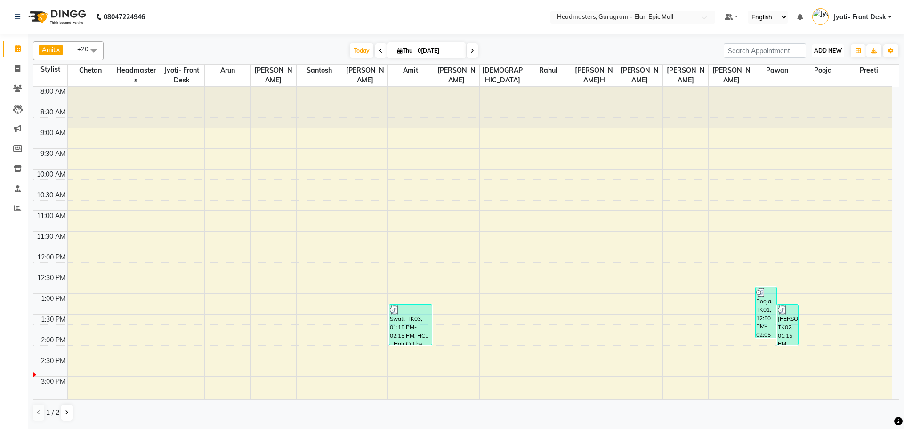
click at [827, 48] on span "ADD NEW" at bounding box center [828, 50] width 28 height 7
click at [802, 79] on link "Add Invoice" at bounding box center [807, 81] width 74 height 12
select select "service"
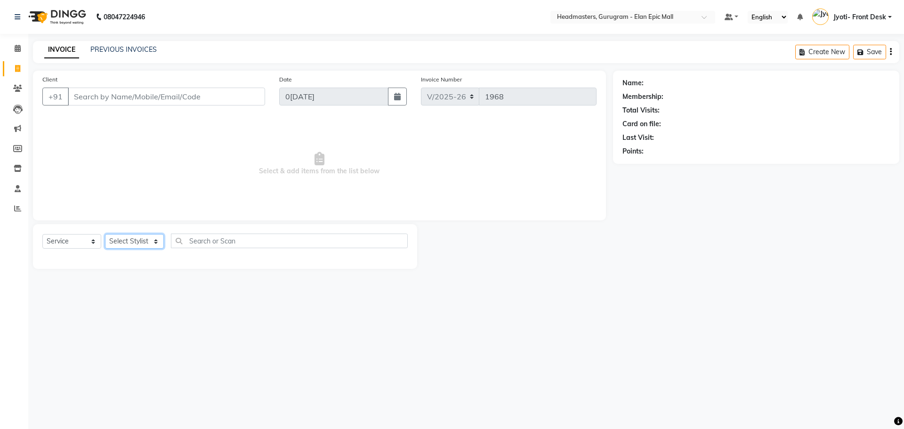
drag, startPoint x: 136, startPoint y: 236, endPoint x: 153, endPoint y: 244, distance: 19.2
click at [136, 236] on select "Select Stylist [PERSON_NAME] [PERSON_NAME] [PERSON_NAME] [PERSON_NAME] Chetan H…" at bounding box center [134, 241] width 59 height 15
select select "79365"
click at [105, 234] on select "Select Stylist [PERSON_NAME] [PERSON_NAME] [PERSON_NAME] [PERSON_NAME] Chetan H…" at bounding box center [134, 241] width 59 height 15
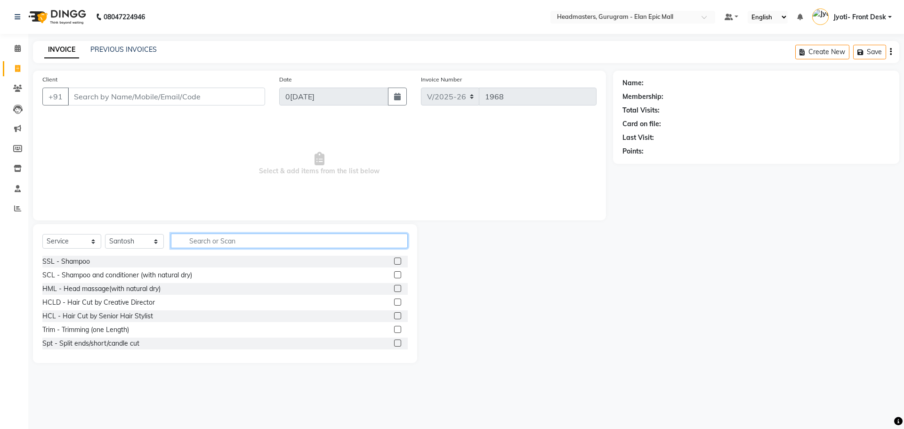
click at [202, 239] on input "text" at bounding box center [289, 241] width 237 height 15
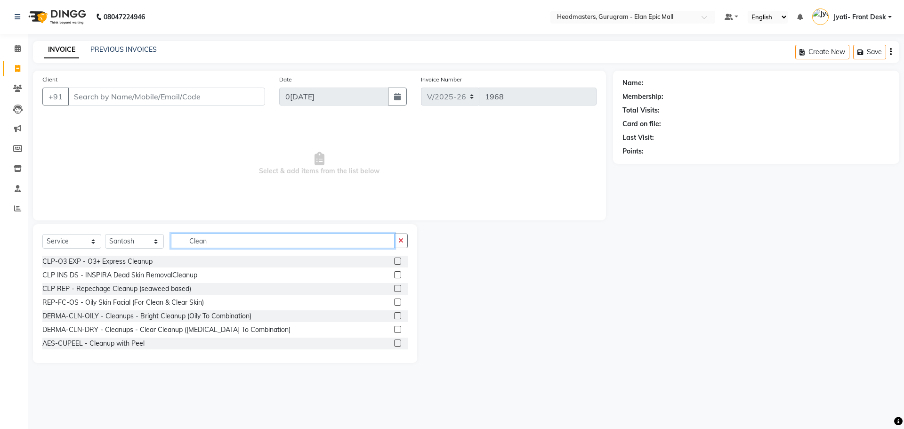
type input "Clean"
click at [394, 276] on label at bounding box center [397, 274] width 7 height 7
click at [394, 276] on input "checkbox" at bounding box center [397, 275] width 6 height 6
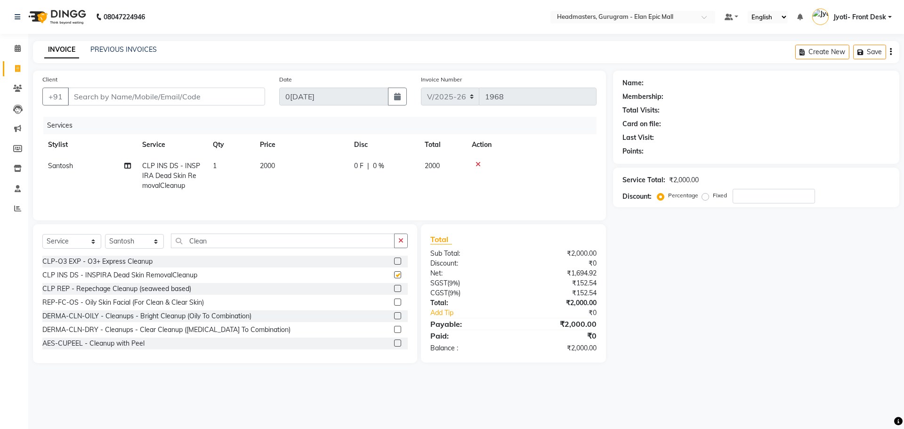
checkbox input "false"
click at [394, 289] on label at bounding box center [397, 288] width 7 height 7
click at [394, 289] on input "checkbox" at bounding box center [397, 289] width 6 height 6
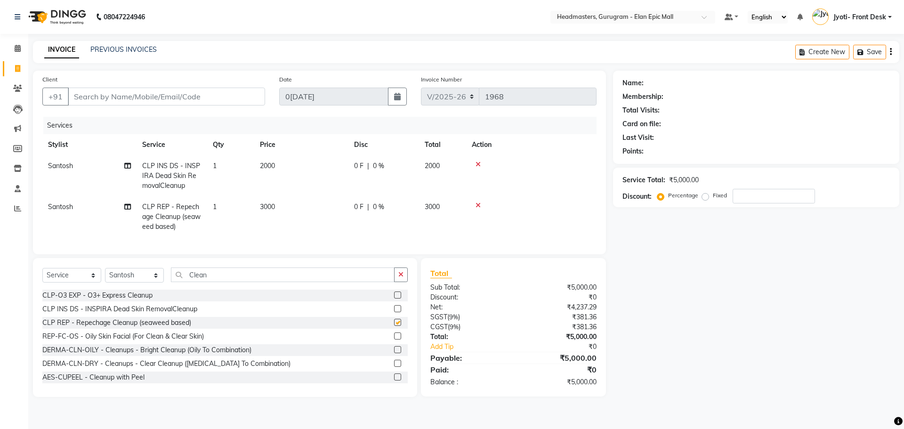
checkbox input "false"
click at [477, 163] on icon at bounding box center [478, 164] width 5 height 7
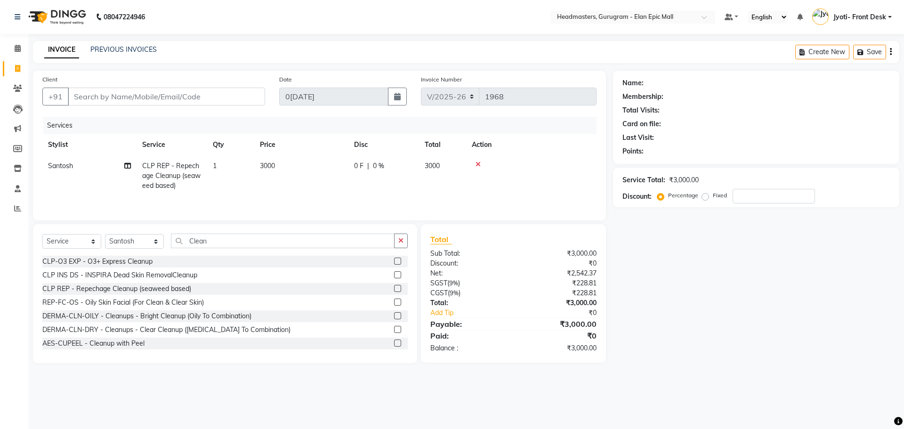
click at [271, 168] on span "3000" at bounding box center [267, 166] width 15 height 8
select select "79365"
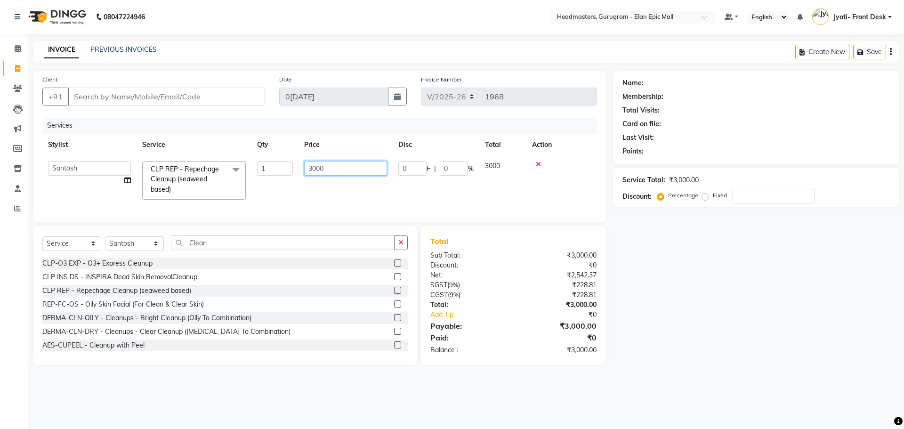
click at [315, 169] on input "3000" at bounding box center [345, 168] width 83 height 15
type input "2500"
click at [230, 254] on div "Select Service Product Membership Package Voucher Prepaid Gift Card Select Styl…" at bounding box center [224, 246] width 365 height 22
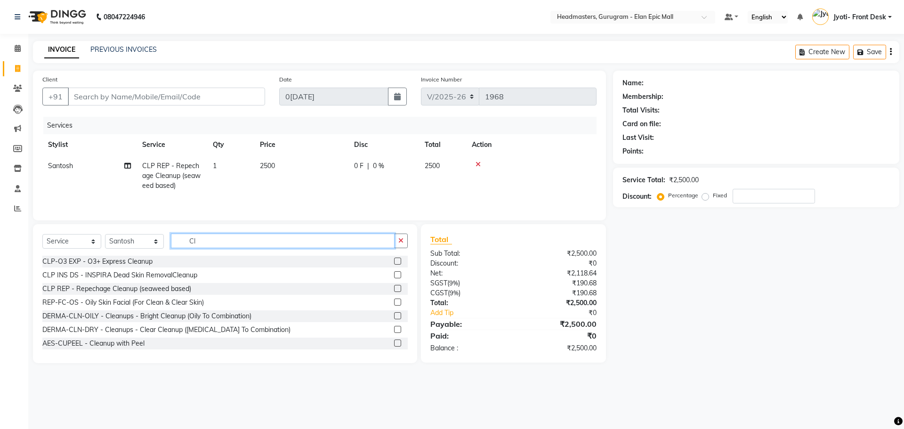
type input "C"
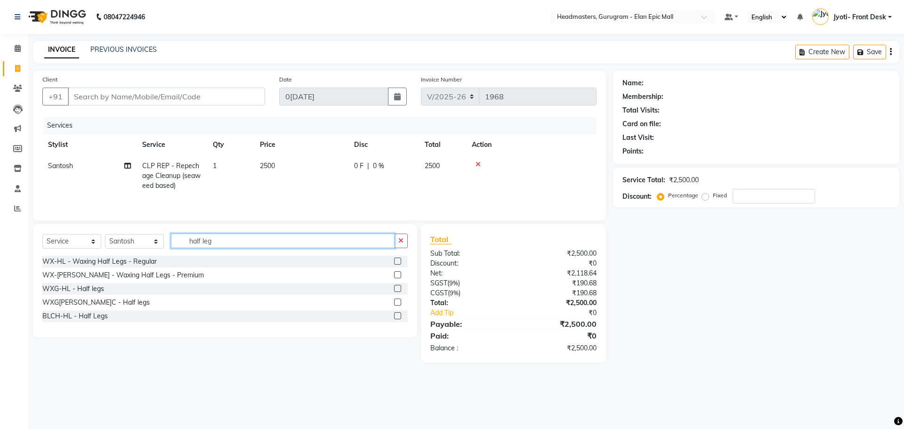
type input "half leg"
click at [399, 276] on label at bounding box center [397, 274] width 7 height 7
click at [399, 276] on input "checkbox" at bounding box center [397, 275] width 6 height 6
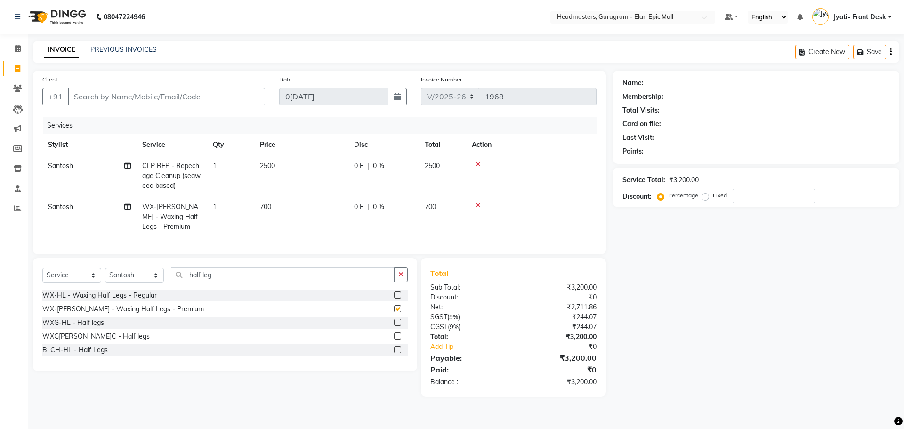
checkbox input "false"
click at [269, 204] on span "700" at bounding box center [265, 207] width 11 height 8
select select "79365"
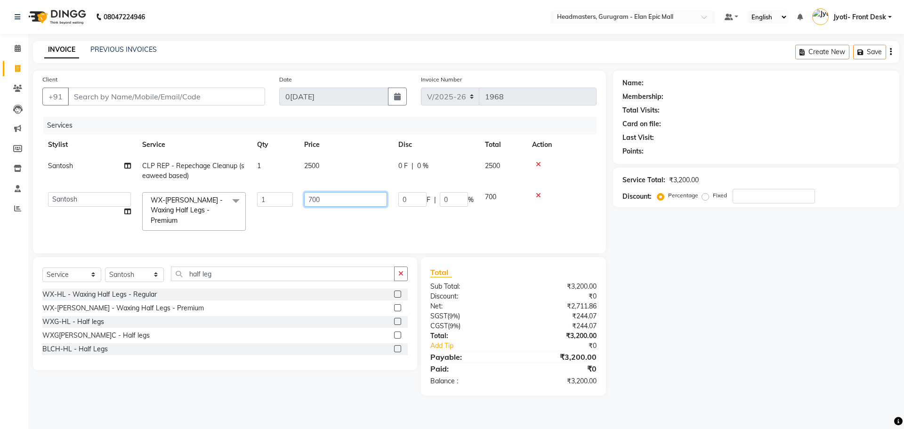
click at [318, 199] on input "700" at bounding box center [345, 199] width 83 height 15
type input "750"
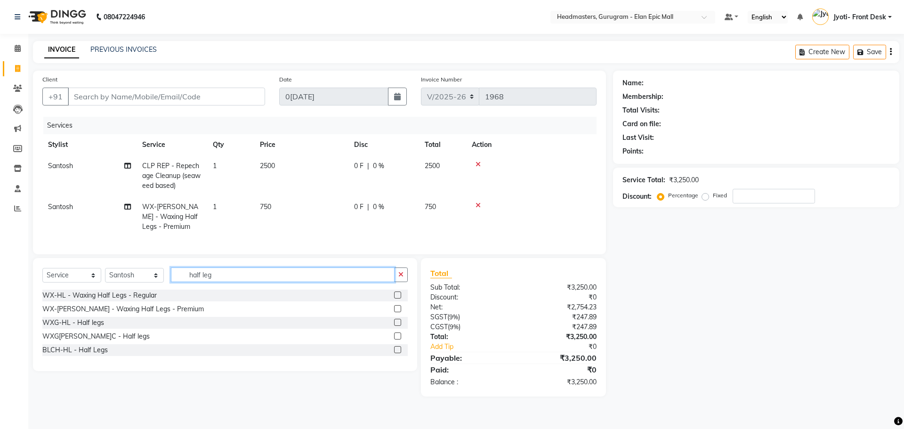
click at [222, 272] on div "Select Service Product Membership Package Voucher Prepaid Gift Card Select Styl…" at bounding box center [225, 314] width 384 height 113
type input "h"
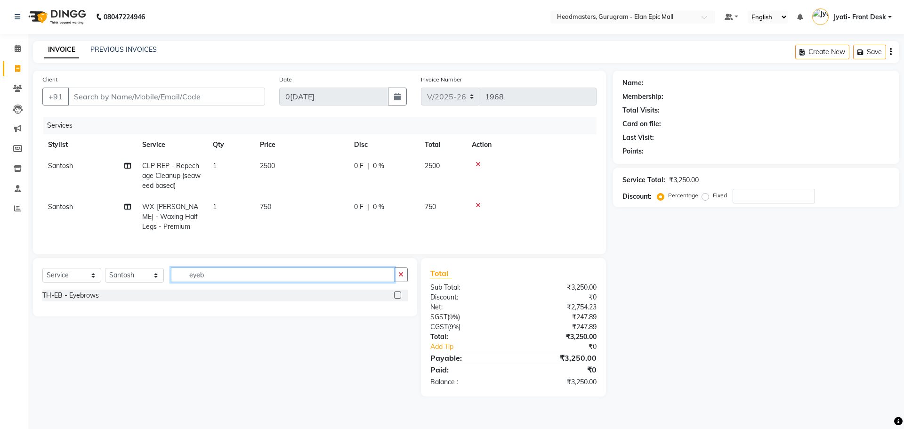
type input "eyeb"
click at [398, 299] on label at bounding box center [397, 295] width 7 height 7
click at [398, 299] on input "checkbox" at bounding box center [397, 295] width 6 height 6
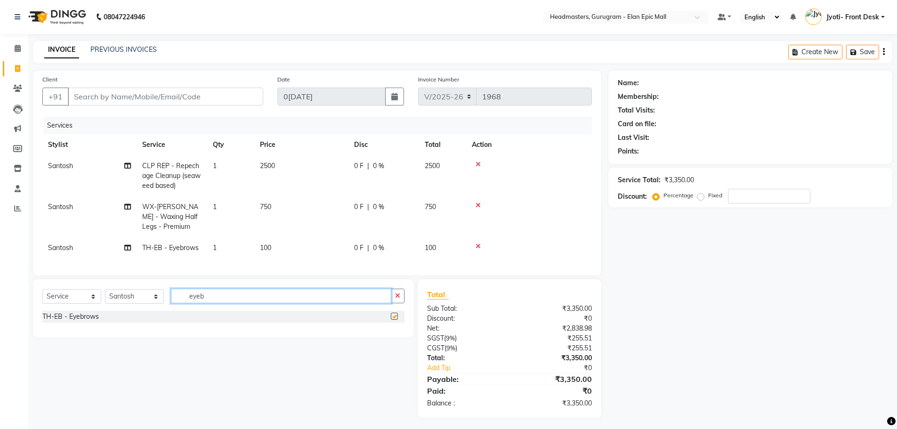
click at [323, 302] on input "eyeb" at bounding box center [281, 296] width 220 height 15
checkbox input "false"
type input "e"
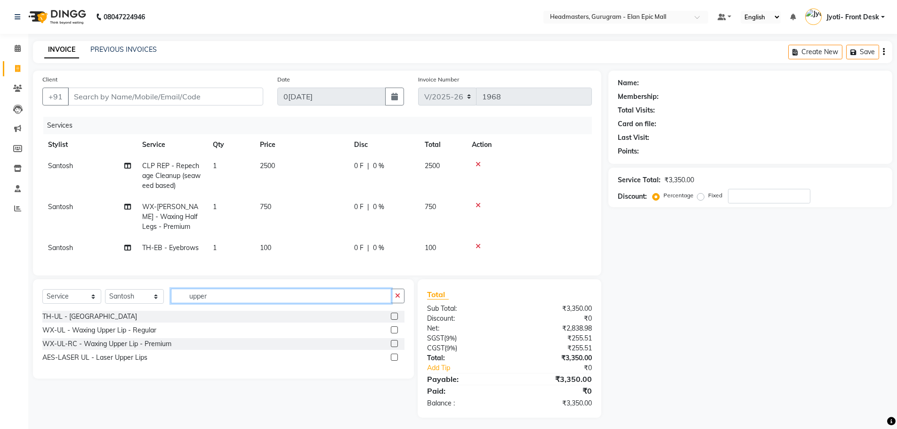
type input "upper"
click at [395, 320] on label at bounding box center [394, 316] width 7 height 7
click at [395, 320] on input "checkbox" at bounding box center [394, 317] width 6 height 6
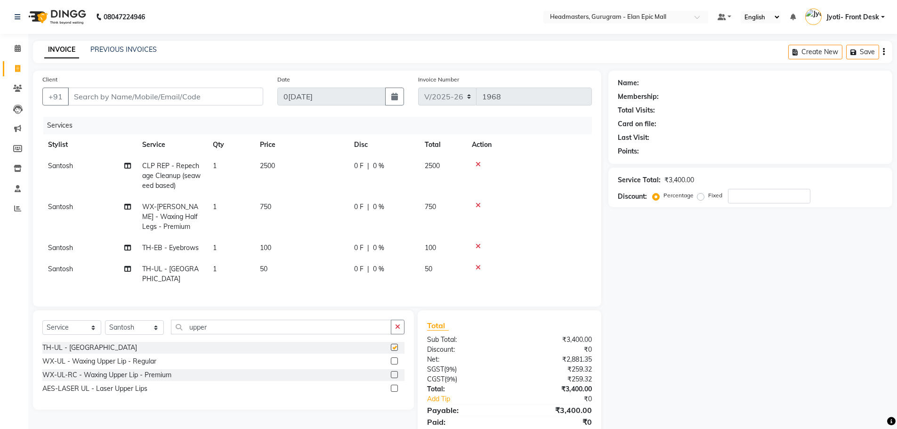
checkbox input "false"
click at [268, 268] on td "50" at bounding box center [301, 274] width 94 height 31
select select "79365"
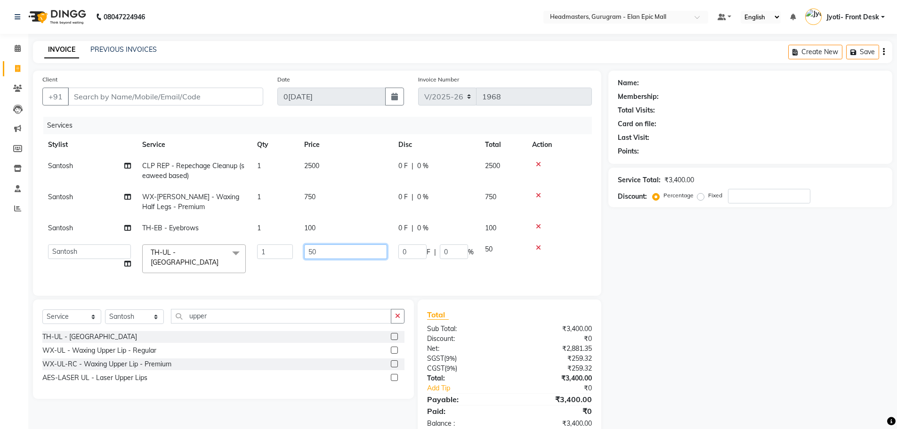
click at [314, 252] on input "50" at bounding box center [345, 251] width 83 height 15
type input "60"
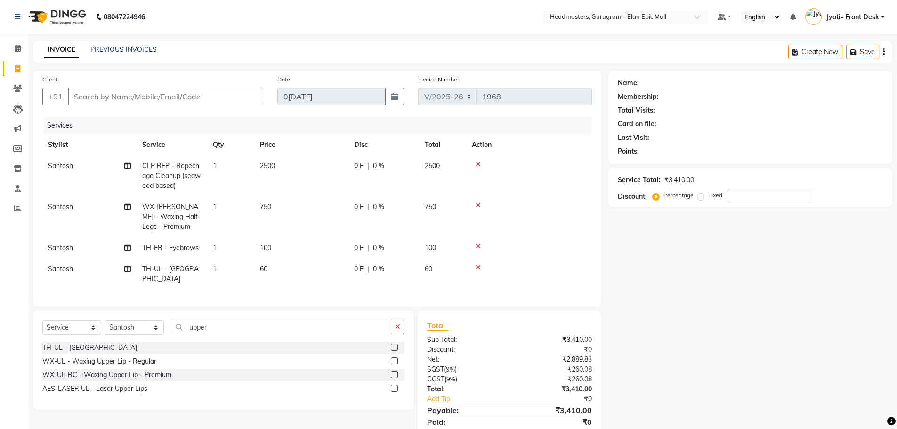
click at [664, 306] on div "Name: Membership: Total Visits: Card on file: Last Visit: Points: Service Total…" at bounding box center [753, 260] width 291 height 378
click at [162, 83] on div "Client +91" at bounding box center [152, 93] width 235 height 39
click at [162, 91] on input "Client" at bounding box center [165, 97] width 195 height 18
click at [127, 328] on select "Select Stylist [PERSON_NAME] [PERSON_NAME] [PERSON_NAME] [PERSON_NAME] Chetan H…" at bounding box center [134, 327] width 59 height 15
select select "87406"
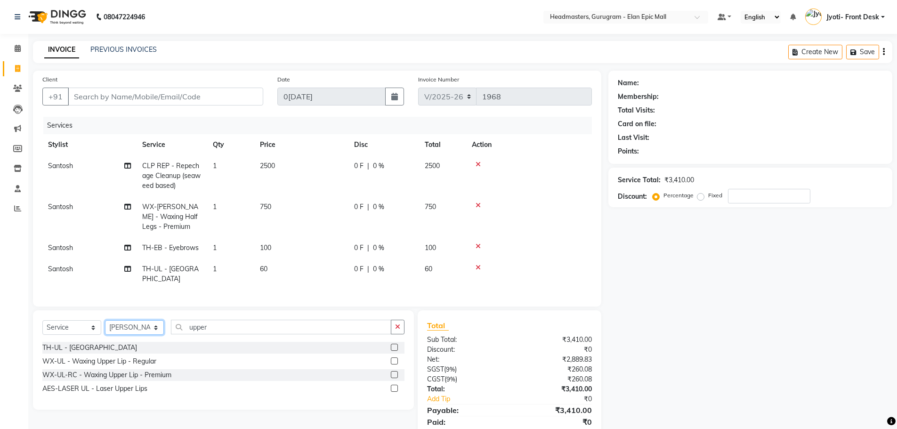
click at [105, 320] on select "Select Stylist [PERSON_NAME] [PERSON_NAME] [PERSON_NAME] [PERSON_NAME] Chetan H…" at bounding box center [134, 327] width 59 height 15
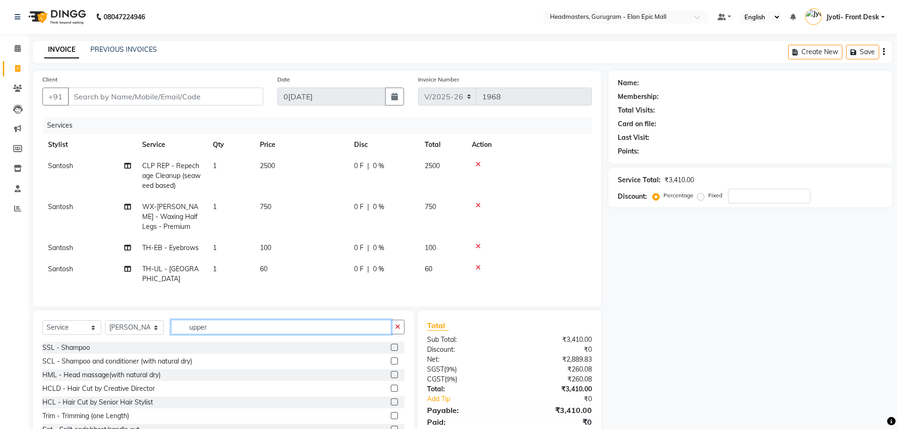
click at [236, 324] on input "upper" at bounding box center [281, 327] width 220 height 15
type input "u"
type input "Hair cut"
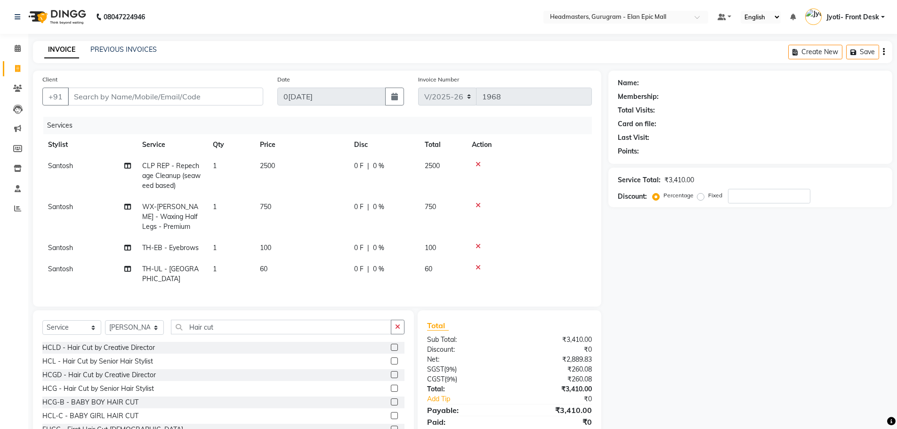
click at [391, 357] on label at bounding box center [394, 360] width 7 height 7
click at [391, 358] on input "checkbox" at bounding box center [394, 361] width 6 height 6
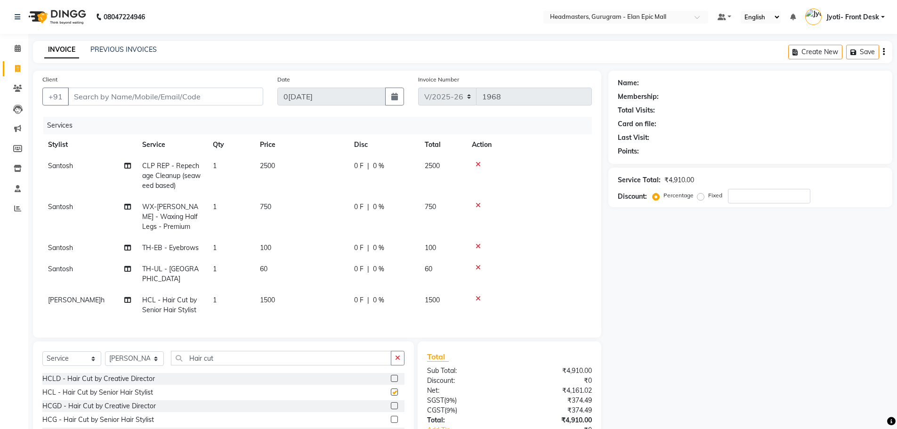
checkbox input "false"
drag, startPoint x: 268, startPoint y: 295, endPoint x: 297, endPoint y: 291, distance: 29.0
click at [270, 295] on td "1500" at bounding box center [301, 305] width 94 height 31
select select "87406"
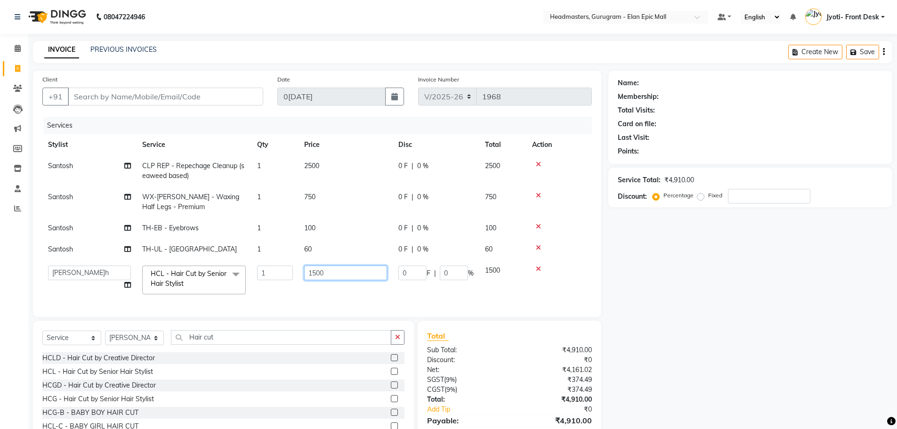
click at [318, 272] on input "1500" at bounding box center [345, 273] width 83 height 15
click at [317, 272] on input "1500" at bounding box center [345, 273] width 83 height 15
type input "1200"
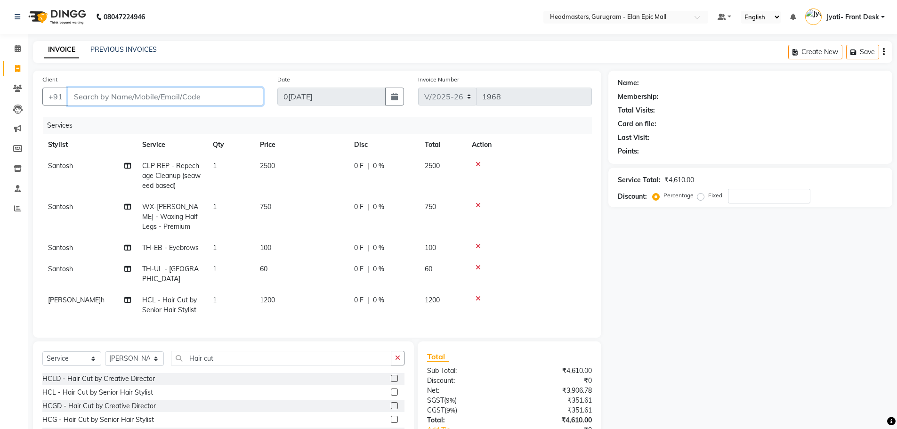
click at [123, 88] on input "Client" at bounding box center [165, 97] width 195 height 18
type input "8"
type input "0"
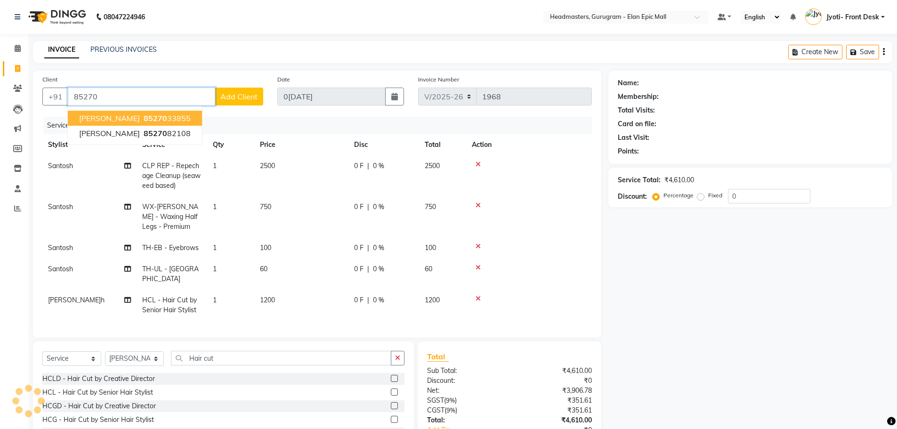
click at [170, 119] on ngb-highlight "85270 33855" at bounding box center [166, 117] width 49 height 9
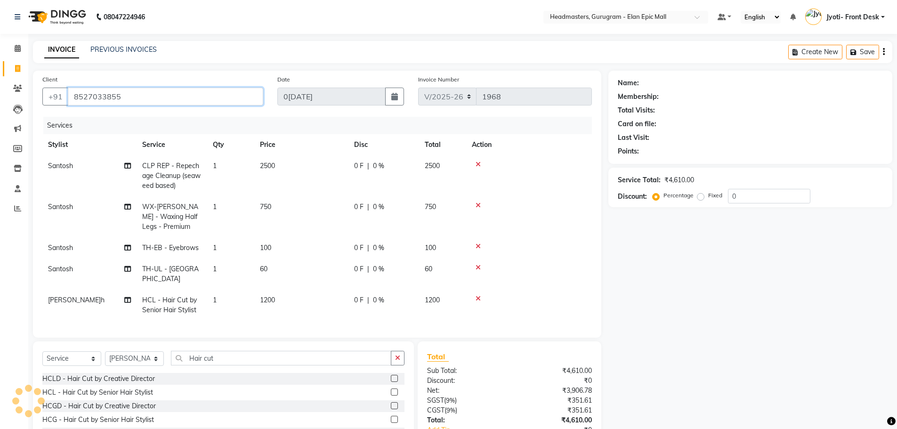
type input "8527033855"
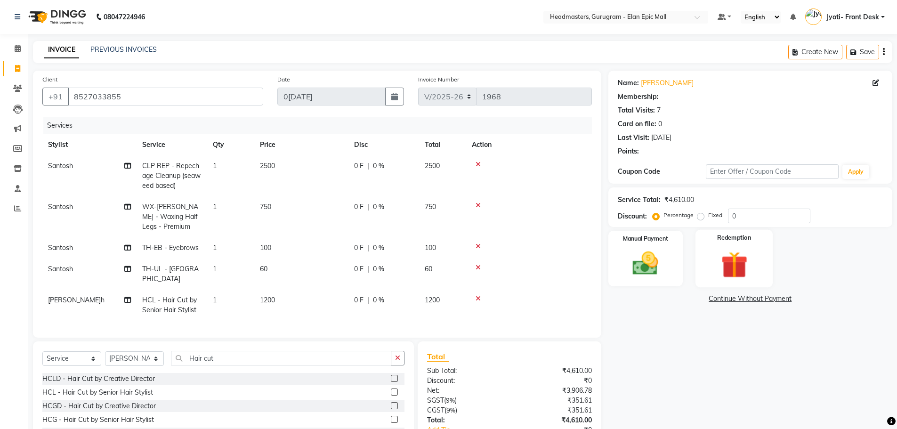
click at [747, 265] on img at bounding box center [734, 264] width 43 height 33
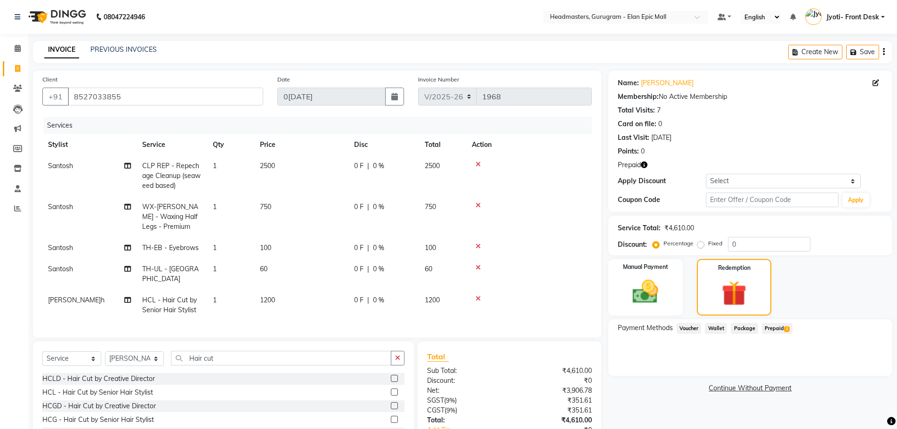
click at [778, 328] on span "Prepaid 1" at bounding box center [777, 328] width 31 height 11
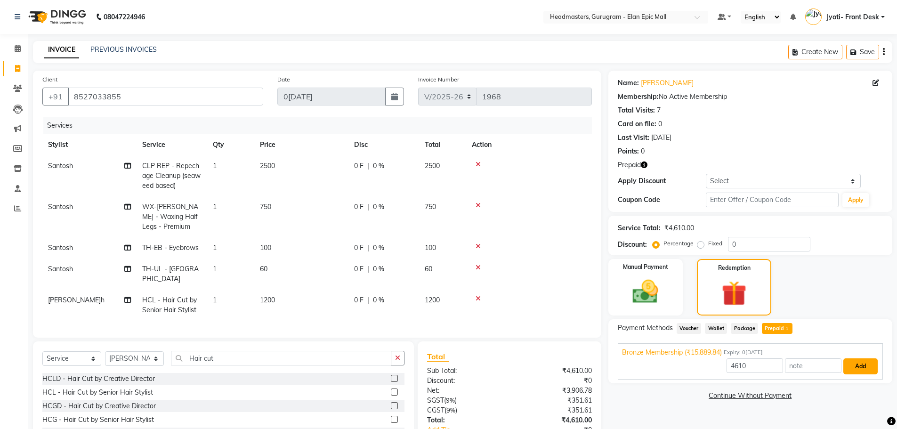
click at [873, 367] on button "Add" at bounding box center [860, 366] width 34 height 16
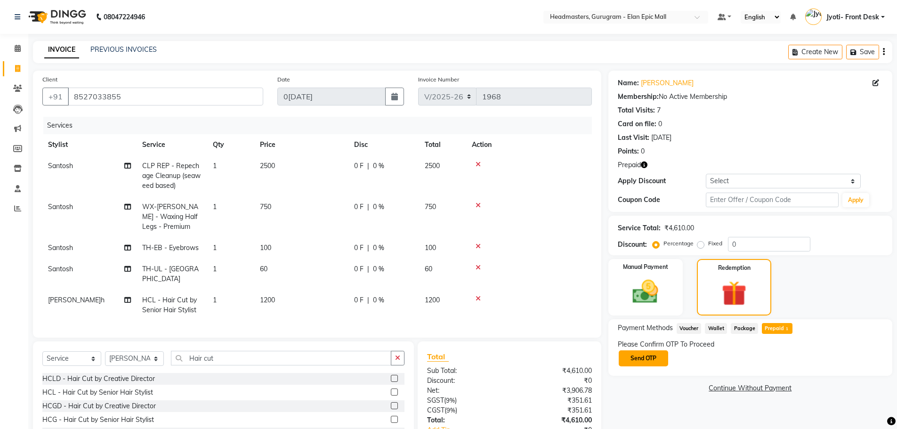
click at [648, 359] on button "Send OTP" at bounding box center [643, 358] width 49 height 16
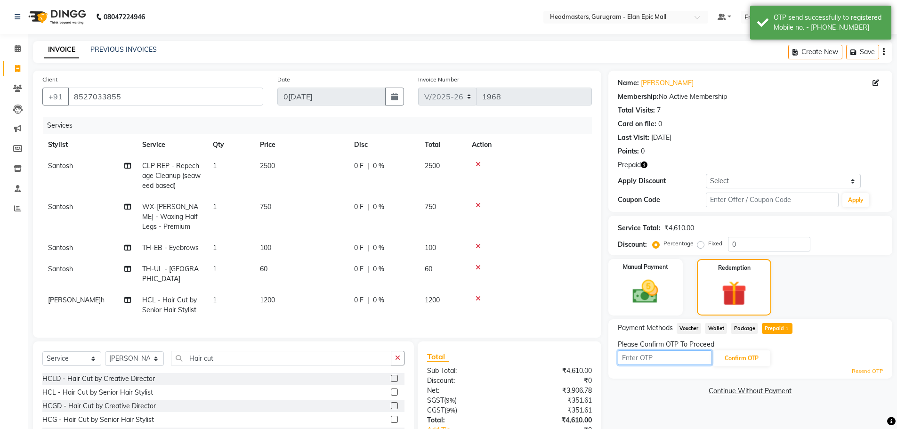
click at [639, 358] on input "text" at bounding box center [665, 357] width 94 height 15
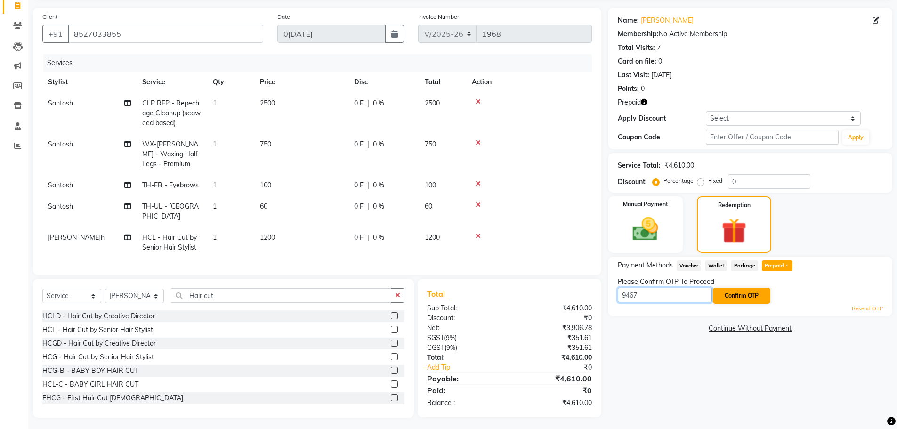
type input "9467"
click at [753, 299] on button "Confirm OTP" at bounding box center [741, 296] width 57 height 16
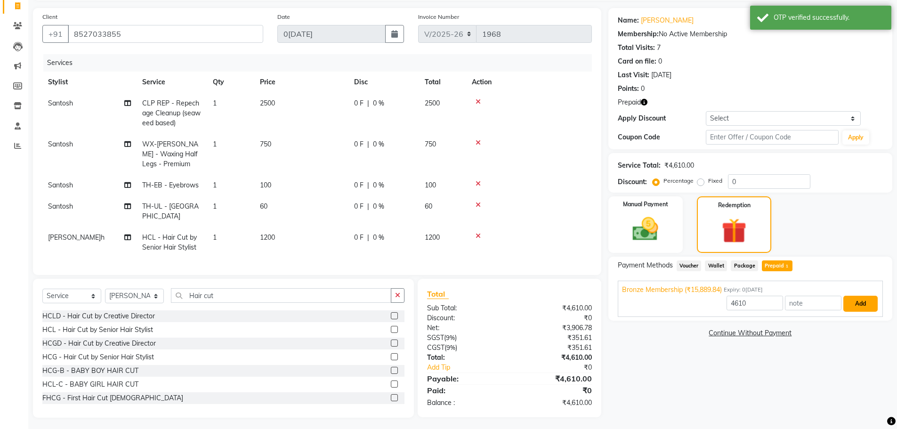
click at [852, 303] on button "Add" at bounding box center [860, 304] width 34 height 16
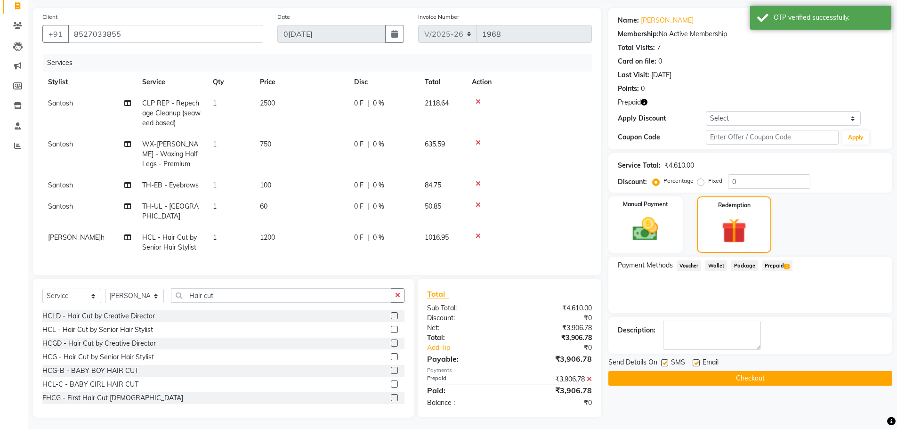
click at [814, 375] on button "Checkout" at bounding box center [750, 378] width 284 height 15
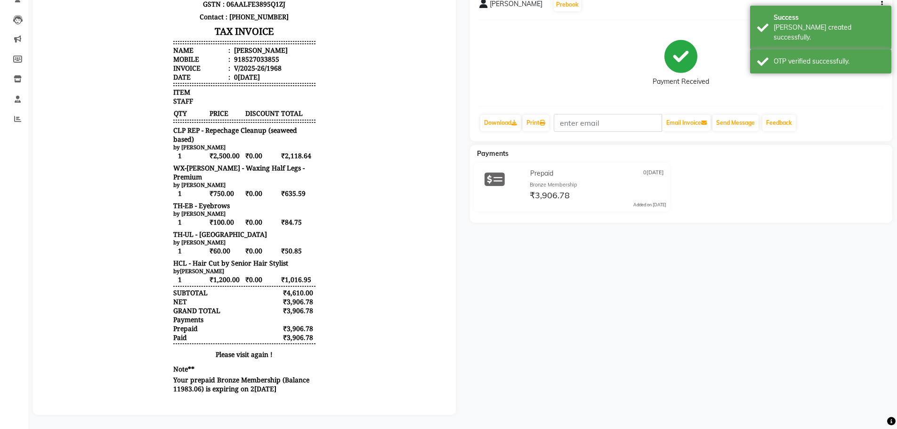
scroll to position [97, 0]
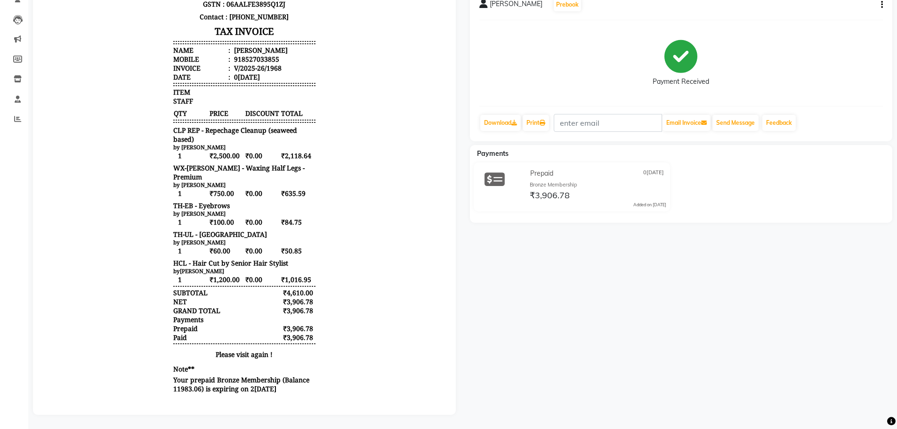
select select "service"
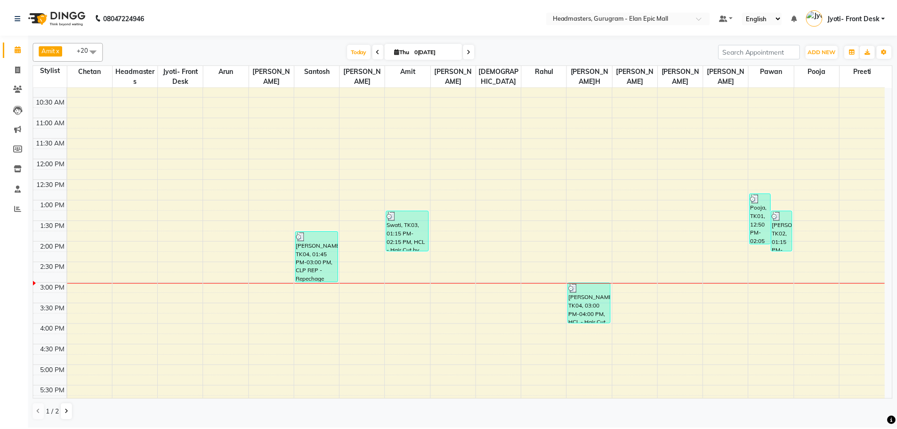
scroll to position [94, 0]
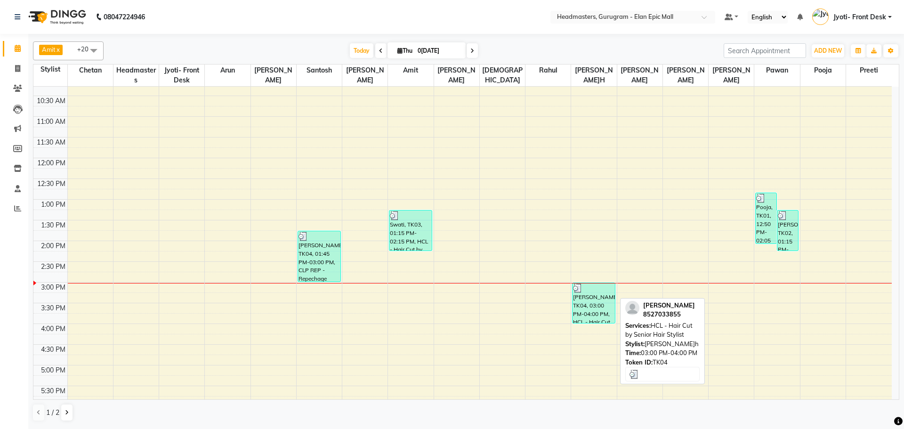
click at [600, 301] on div "[PERSON_NAME], TK04, 03:00 PM-04:00 PM, HCL - Hair Cut by Senior Hair Stylist" at bounding box center [594, 303] width 42 height 40
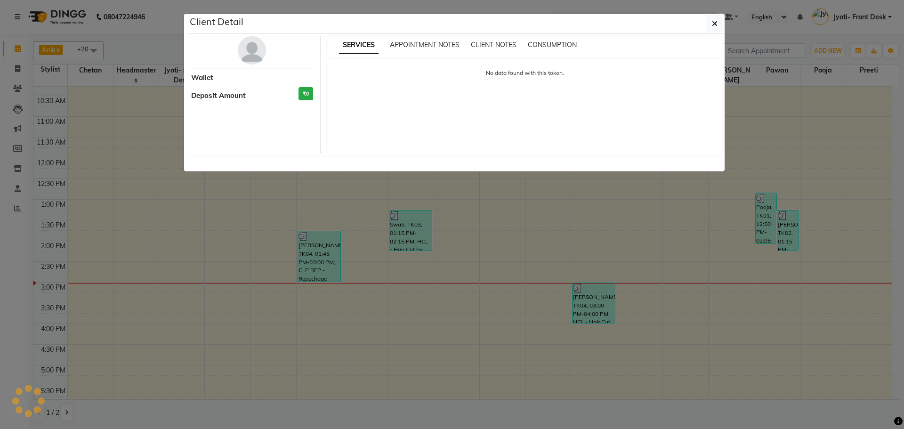
select select "3"
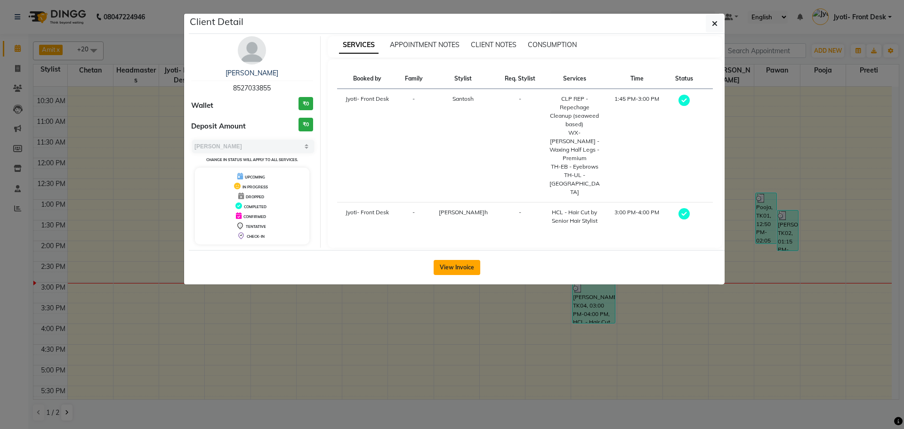
click at [474, 260] on button "View Invoice" at bounding box center [457, 267] width 47 height 15
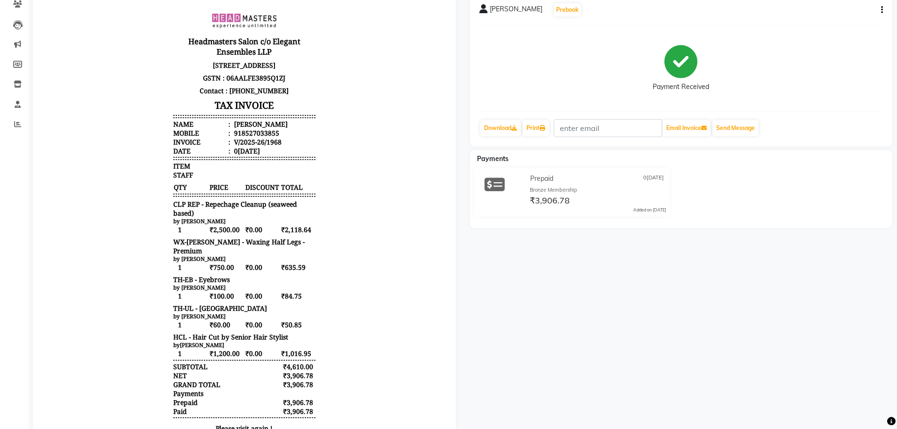
scroll to position [94, 0]
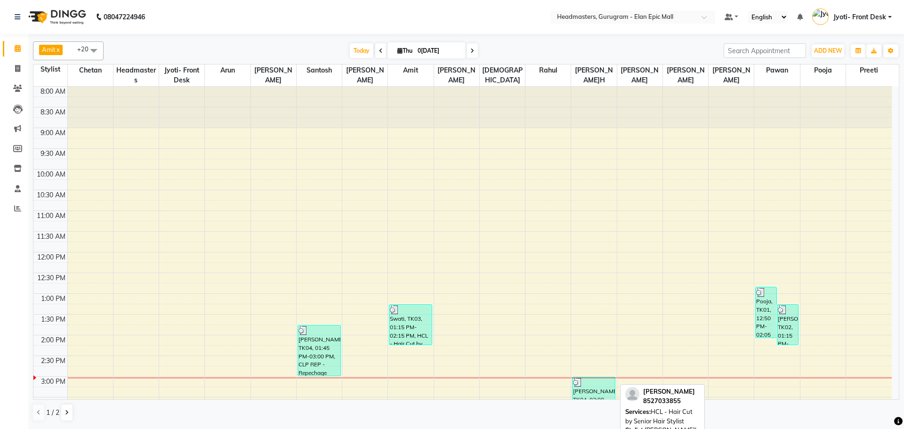
click at [599, 388] on div "[PERSON_NAME], TK04, 03:00 PM-04:00 PM, HCL - Hair Cut by Senior Hair Stylist" at bounding box center [594, 397] width 42 height 40
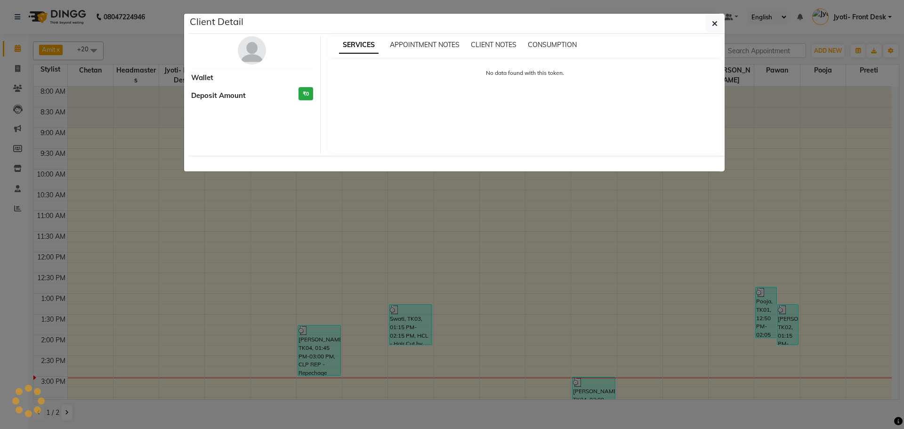
select select "3"
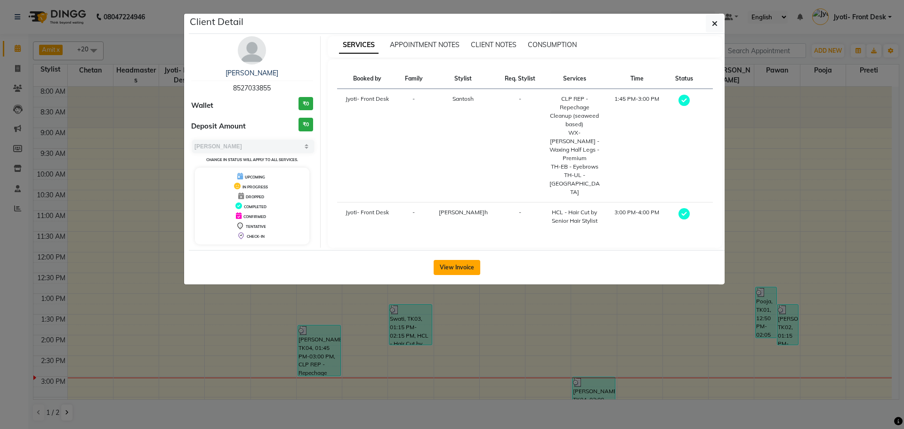
click at [465, 265] on button "View Invoice" at bounding box center [457, 267] width 47 height 15
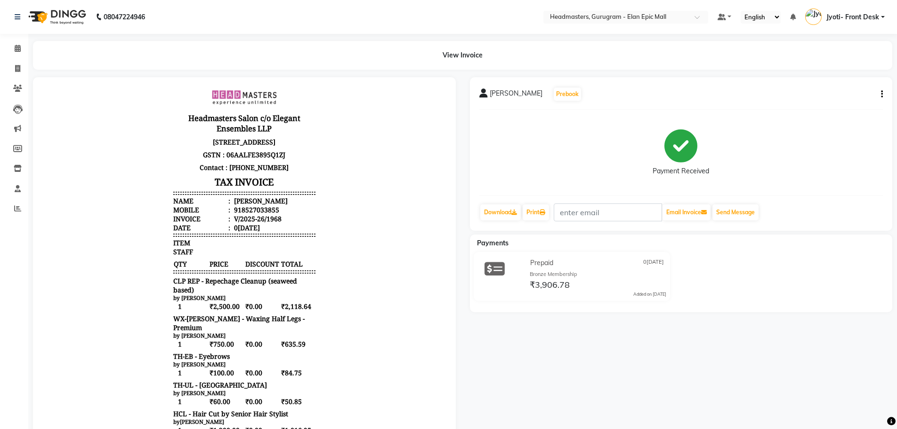
scroll to position [158, 0]
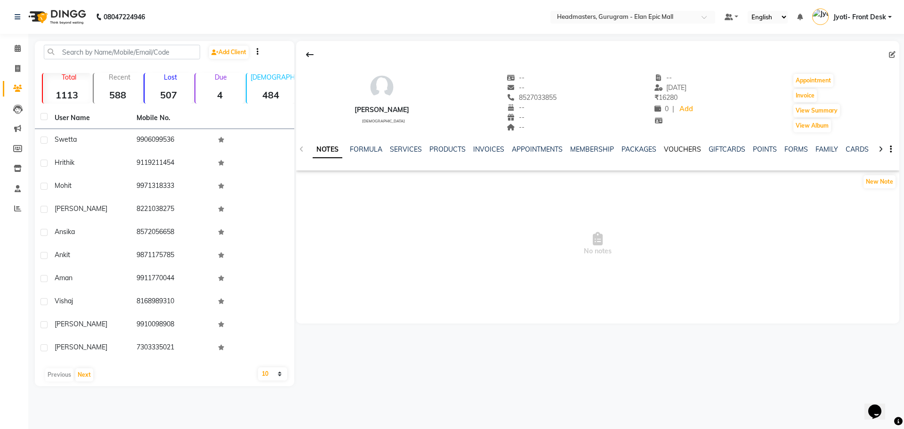
drag, startPoint x: 680, startPoint y: 152, endPoint x: 680, endPoint y: 162, distance: 9.4
click at [680, 152] on link "VOUCHERS" at bounding box center [682, 149] width 37 height 8
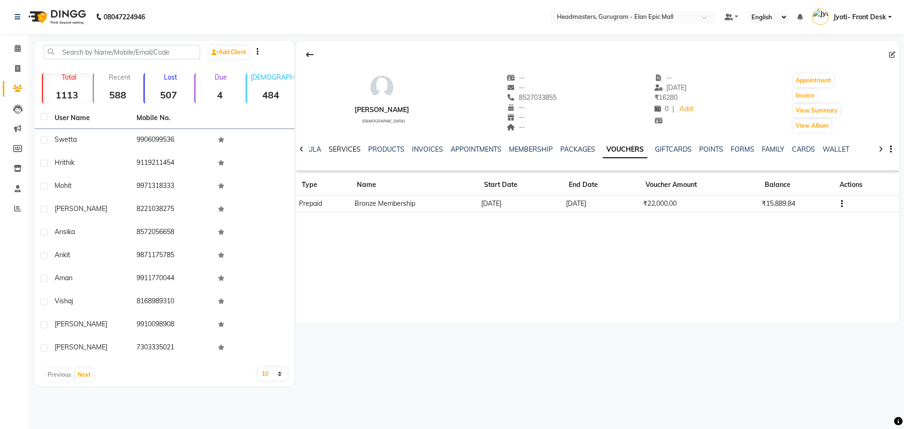
click at [348, 153] on link "SERVICES" at bounding box center [345, 149] width 32 height 8
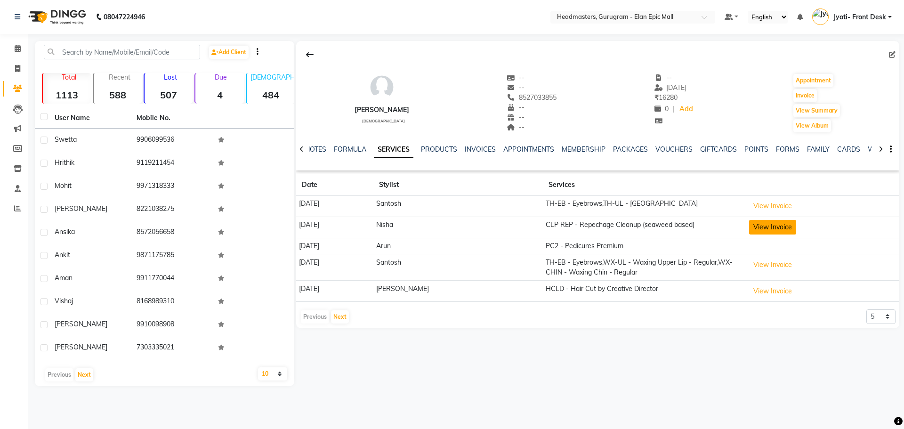
click at [749, 235] on button "View Invoice" at bounding box center [772, 227] width 47 height 15
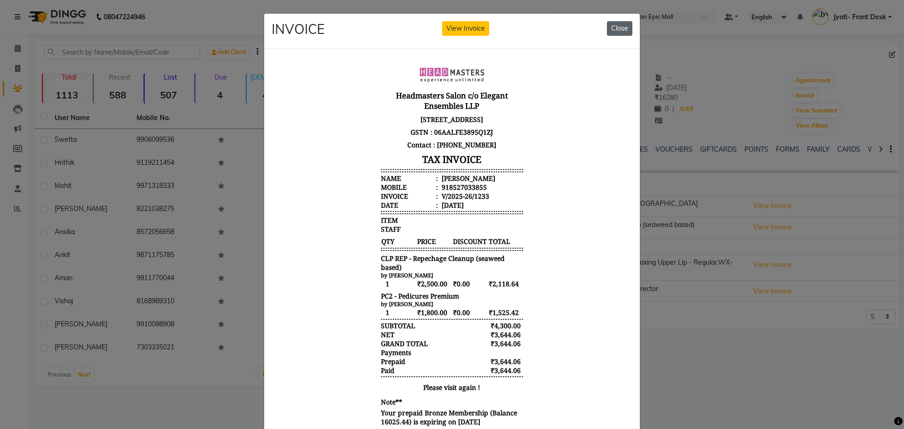
click at [622, 29] on button "Close" at bounding box center [619, 28] width 25 height 15
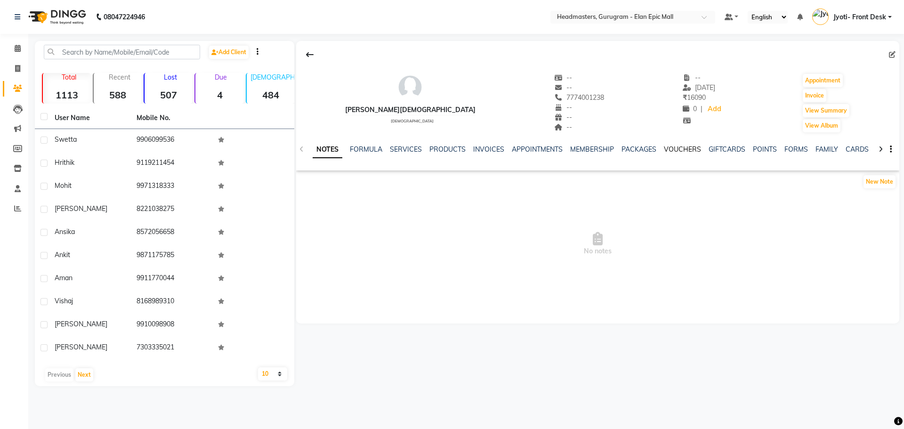
click at [677, 152] on link "VOUCHERS" at bounding box center [682, 149] width 37 height 8
